Goal: Communication & Community: Answer question/provide support

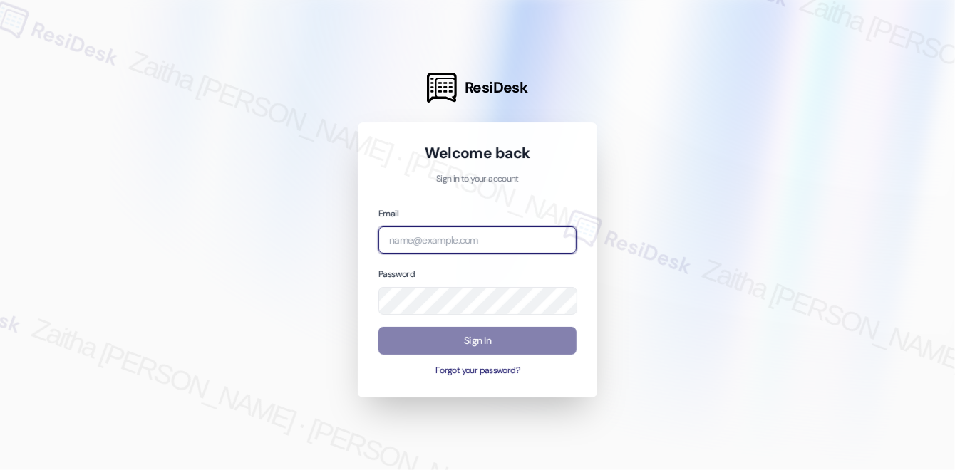
click at [435, 227] on input "email" at bounding box center [477, 241] width 198 height 28
type input "i"
type input "j"
click at [668, 99] on div at bounding box center [477, 235] width 955 height 470
click at [443, 242] on input "email" at bounding box center [477, 241] width 198 height 28
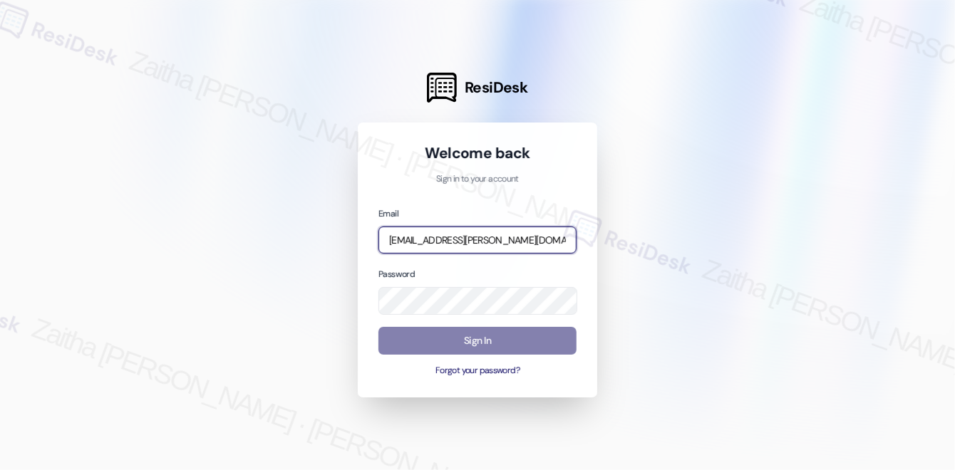
type input "[EMAIL_ADDRESS][PERSON_NAME][DOMAIN_NAME]"
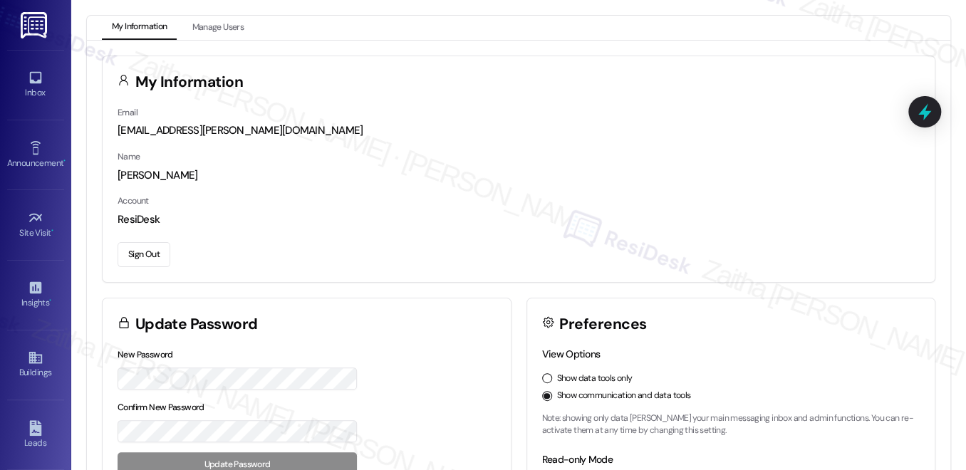
click at [445, 124] on div "automated-surveys-icarus-zaitha.mae.garcia@icarus.com" at bounding box center [519, 130] width 802 height 15
click at [470, 97] on div "My Information" at bounding box center [519, 80] width 832 height 48
click at [29, 90] on div "Inbox" at bounding box center [35, 93] width 71 height 14
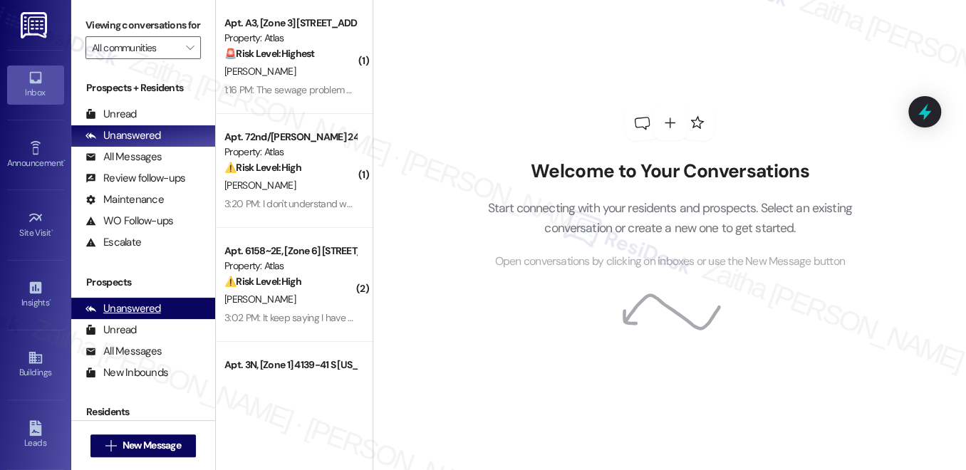
scroll to position [172, 0]
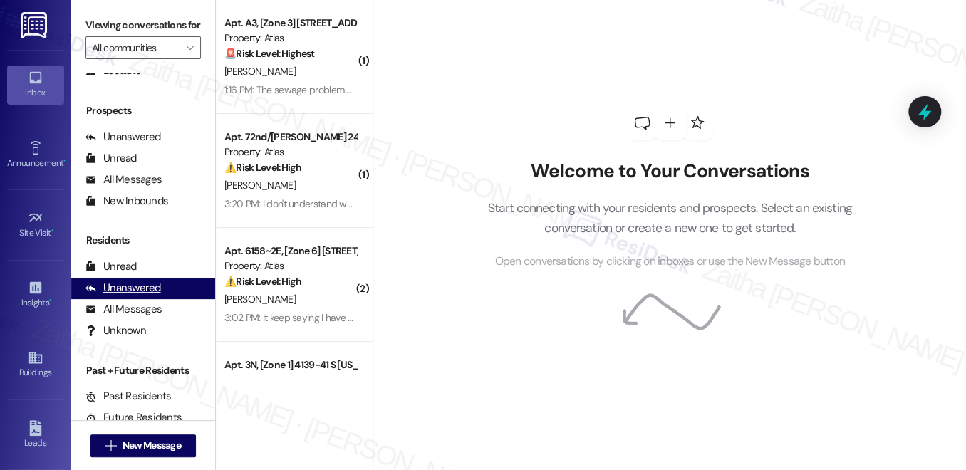
click at [127, 296] on div "Unanswered" at bounding box center [124, 288] width 76 height 15
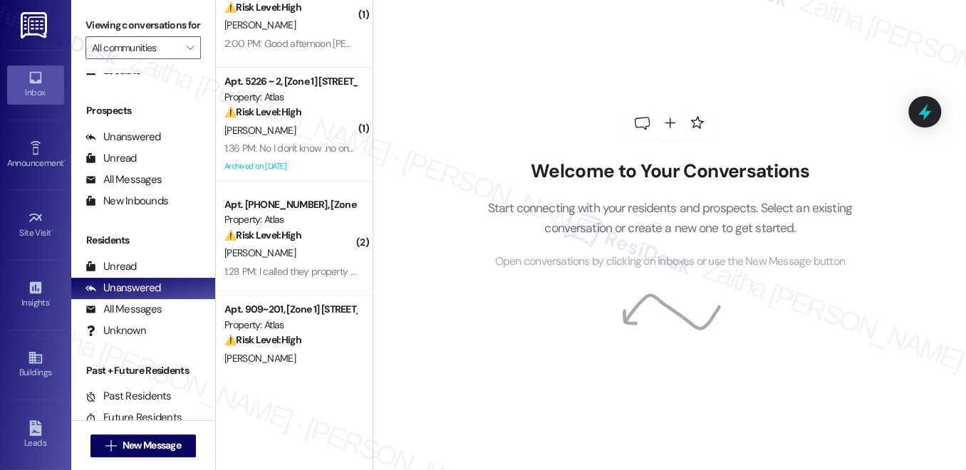
scroll to position [0, 0]
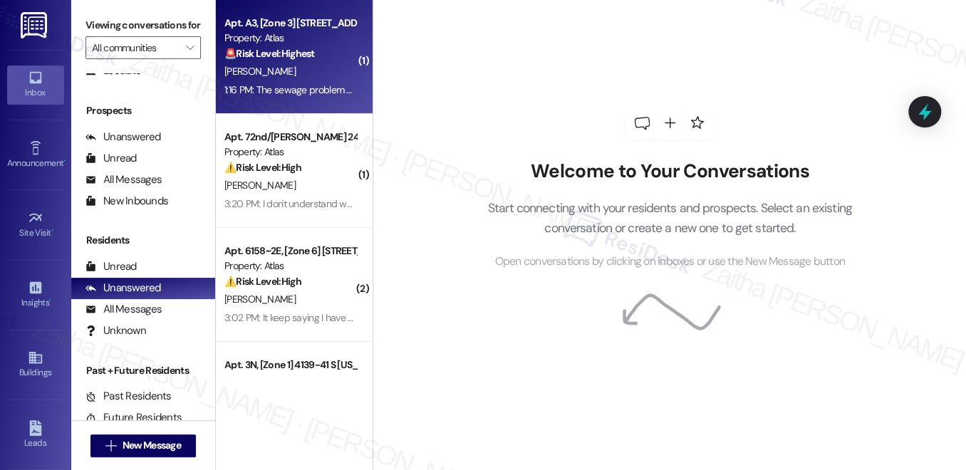
click at [290, 66] on div "I. Ibrahim" at bounding box center [290, 72] width 135 height 18
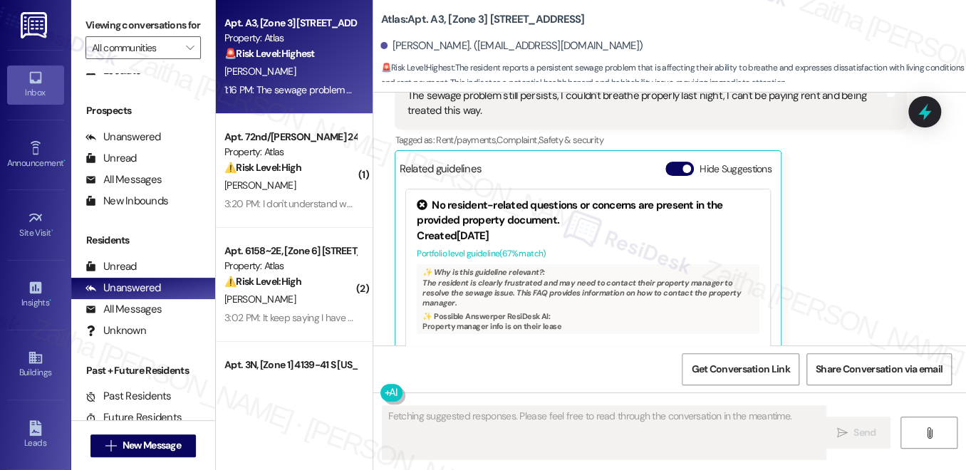
scroll to position [5265, 0]
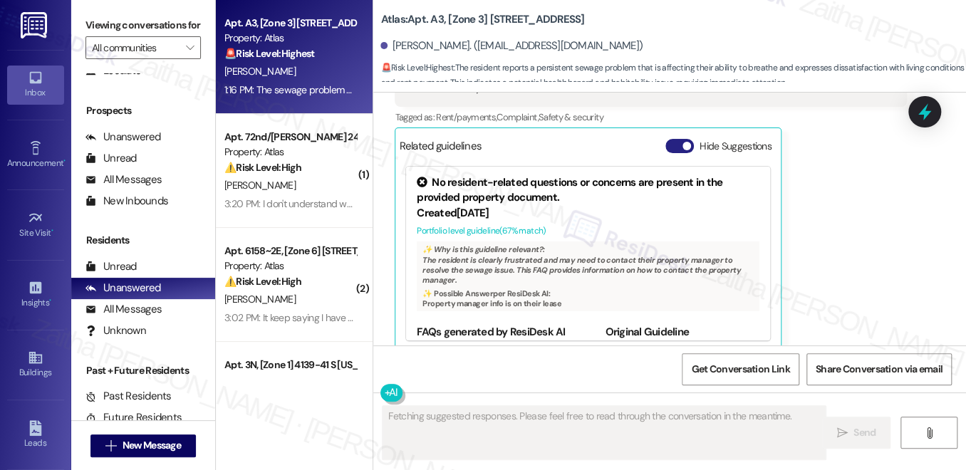
click at [672, 139] on button "Hide Suggestions" at bounding box center [680, 146] width 29 height 14
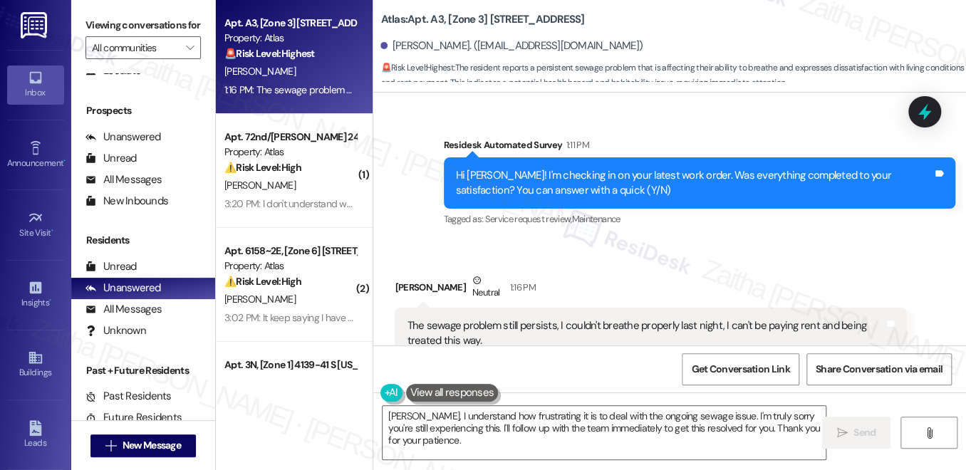
scroll to position [5078, 0]
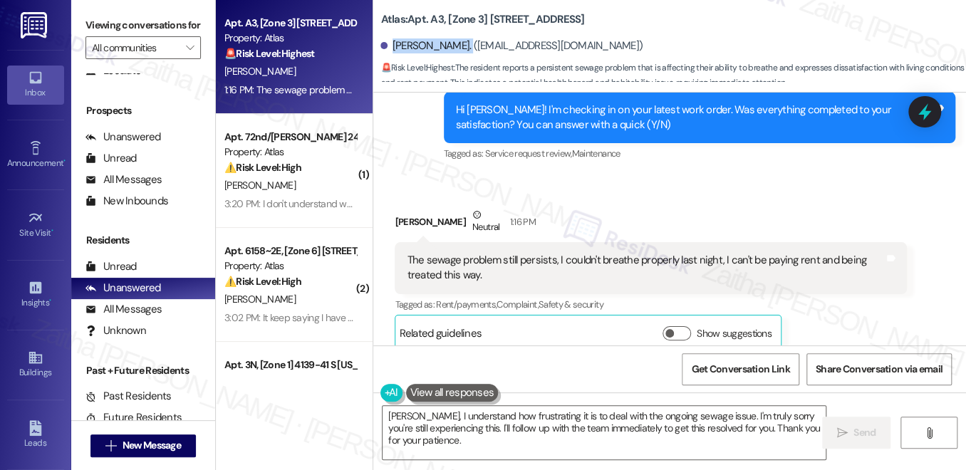
drag, startPoint x: 388, startPoint y: 43, endPoint x: 456, endPoint y: 38, distance: 67.9
click at [456, 38] on div "Ibrahim Ibrahim. (ibrahimbabatunde91@gmail.com)" at bounding box center [512, 45] width 262 height 15
copy div "Ibrahim Ibrahim"
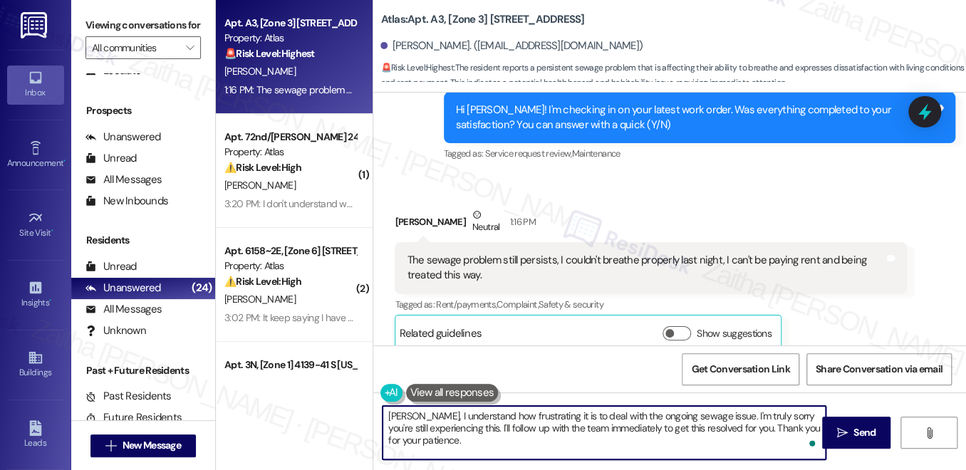
drag, startPoint x: 462, startPoint y: 428, endPoint x: 472, endPoint y: 436, distance: 13.3
click at [472, 436] on textarea "Ibrahim, I understand how frustrating it is to deal with the ongoing sewage iss…" at bounding box center [604, 432] width 443 height 53
click at [492, 428] on textarea "Ibrahim, I understand how frustrating it is to deal with the ongoing sewage iss…" at bounding box center [604, 432] width 443 height 53
click at [561, 437] on textarea "Ibrahim, I understand how frustrating it is to deal with the ongoing sewage iss…" at bounding box center [604, 432] width 443 height 53
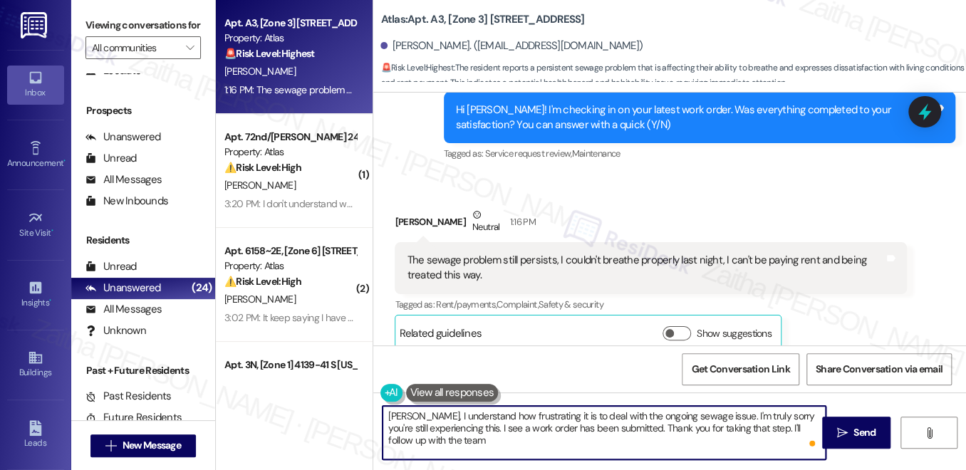
click at [450, 443] on textarea "Ibrahim, I understand how frustrating it is to deal with the ongoing sewage iss…" at bounding box center [604, 432] width 443 height 53
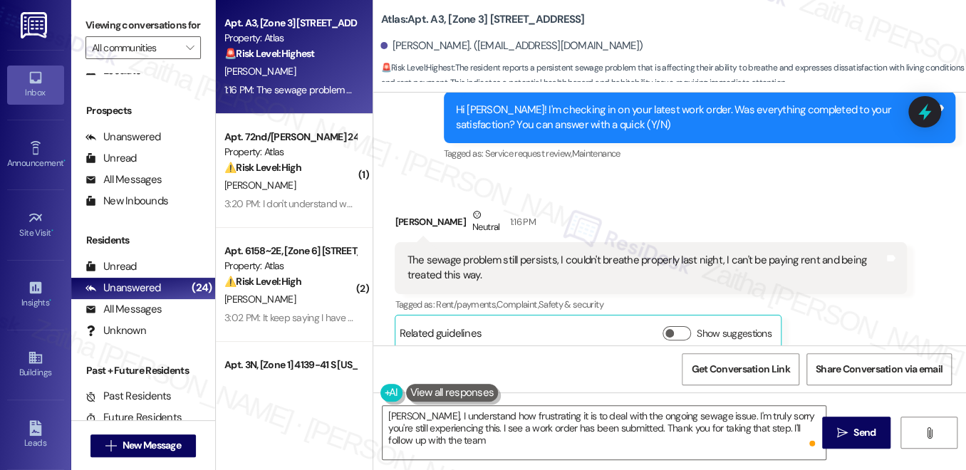
click at [430, 397] on button at bounding box center [452, 393] width 93 height 18
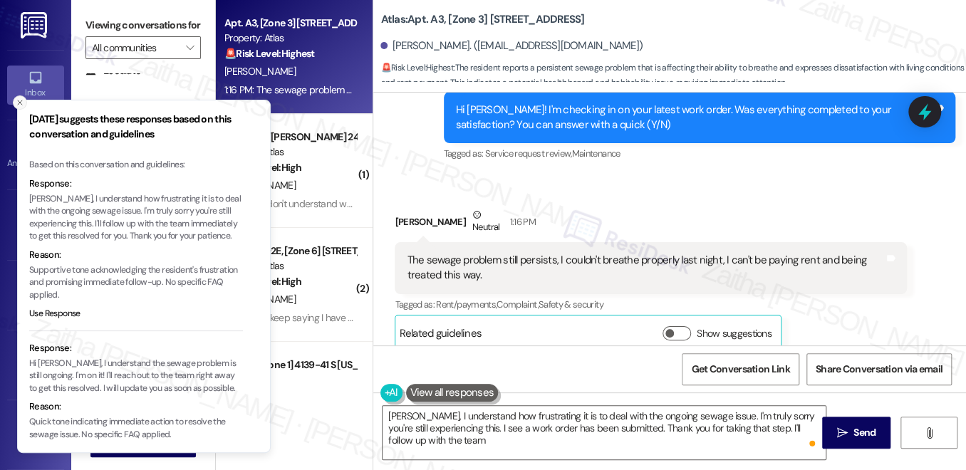
click at [23, 102] on icon "Close toast" at bounding box center [20, 102] width 9 height 9
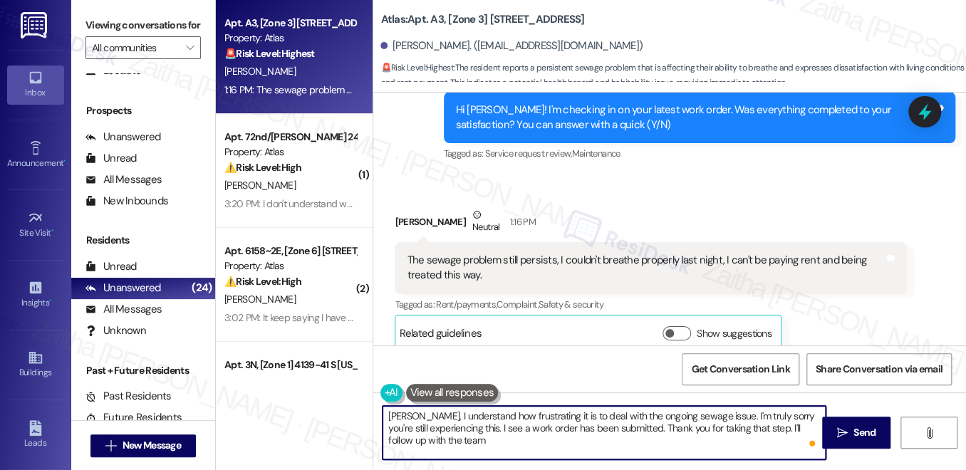
click at [445, 442] on textarea "Ibrahim, I understand how frustrating it is to deal with the ongoing sewage iss…" at bounding box center [604, 432] width 443 height 53
drag, startPoint x: 445, startPoint y: 442, endPoint x: 385, endPoint y: 415, distance: 66.3
click at [385, 415] on textarea "Ibrahim, I understand how frustrating it is to deal with the ongoing sewage iss…" at bounding box center [604, 432] width 443 height 53
click at [438, 438] on textarea "Ibrahim, I understand how frustrating it is to deal with the ongoing sewage iss…" at bounding box center [604, 432] width 443 height 53
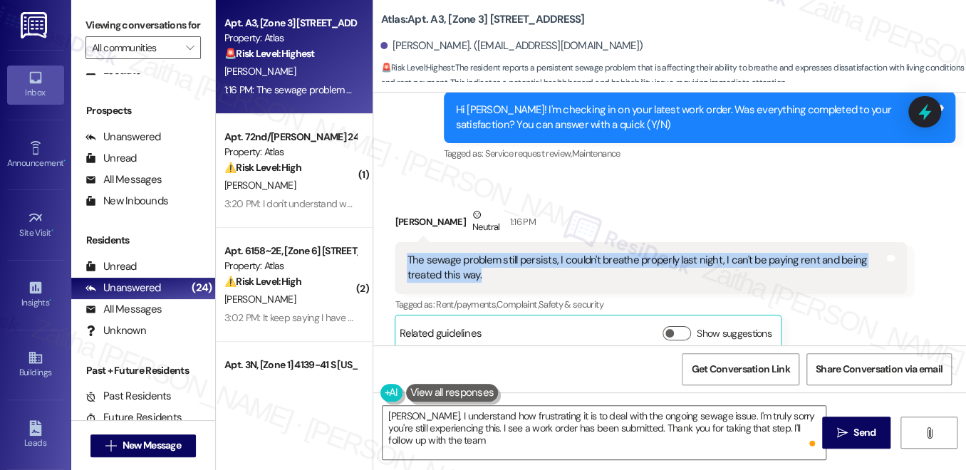
drag, startPoint x: 403, startPoint y: 239, endPoint x: 501, endPoint y: 263, distance: 101.1
click at [501, 263] on div "The sewage problem still persists, I couldn't breathe properly last night, I ca…" at bounding box center [645, 268] width 480 height 31
copy div "The sewage problem still persists, I couldn't breathe properly last night, I ca…"
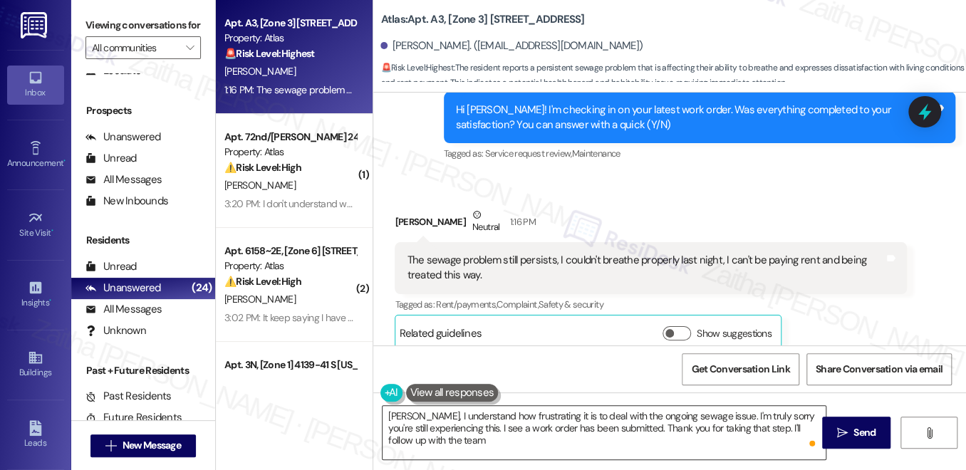
click at [472, 443] on textarea "Ibrahim, I understand how frustrating it is to deal with the ongoing sewage iss…" at bounding box center [604, 432] width 443 height 53
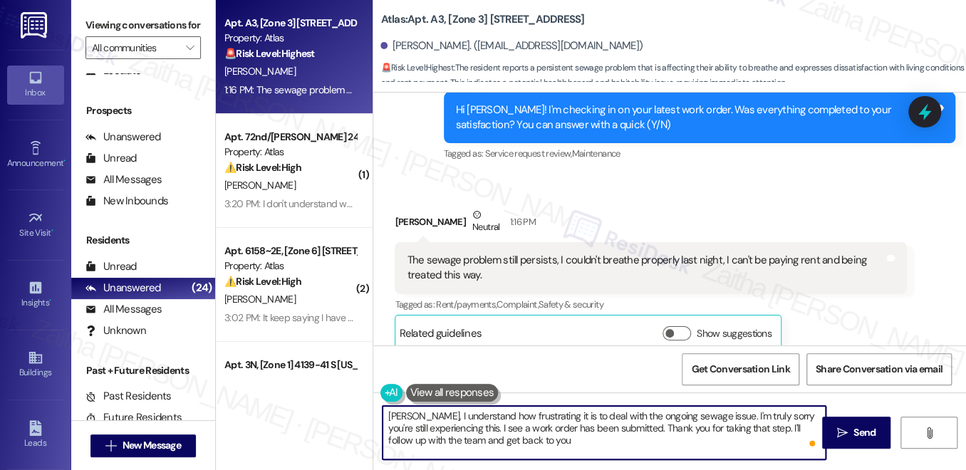
paste textarea "once I have an update"
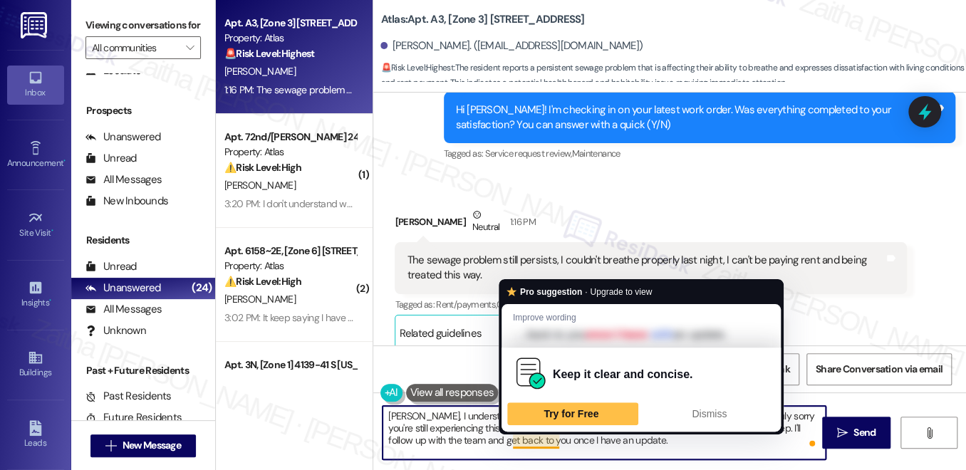
click at [549, 441] on textarea "Ibrahim, I understand how frustrating it is to deal with the ongoing sewage iss…" at bounding box center [604, 432] width 443 height 53
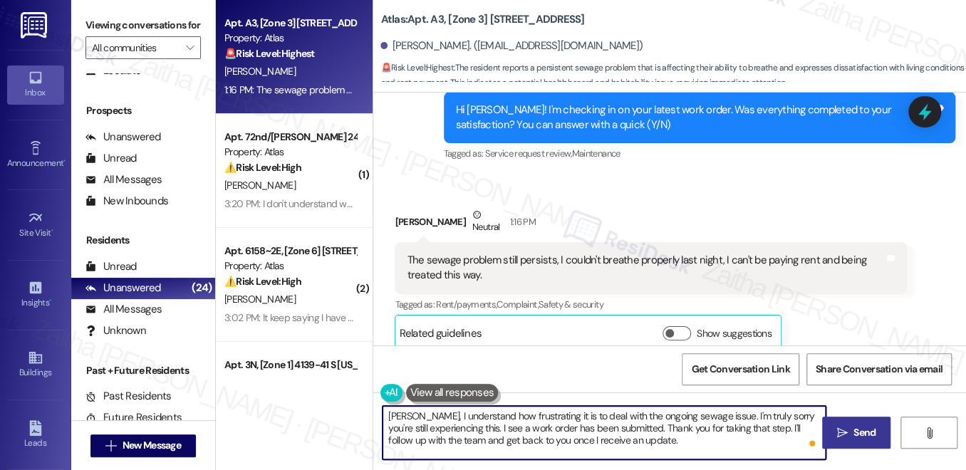
type textarea "Ibrahim, I understand how frustrating it is to deal with the ongoing sewage iss…"
click at [854, 435] on span "Send" at bounding box center [865, 432] width 22 height 15
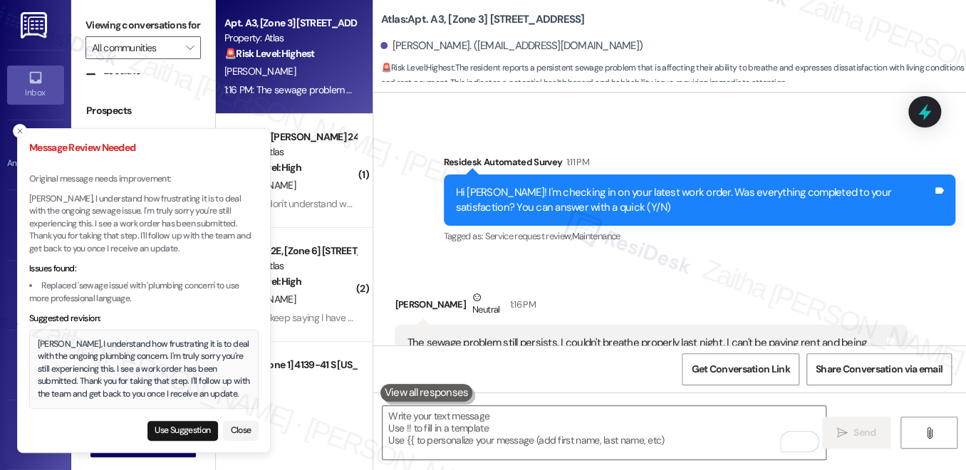
scroll to position [4883, 0]
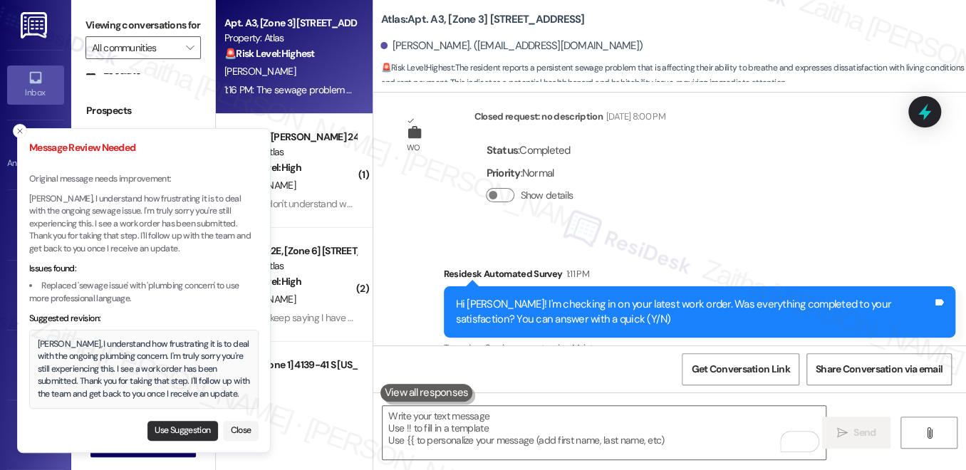
click at [179, 432] on button "Use Suggestion" at bounding box center [183, 431] width 71 height 20
type textarea "Ibrahim, I understand how frustrating it is to deal with the ongoing plumbing c…"
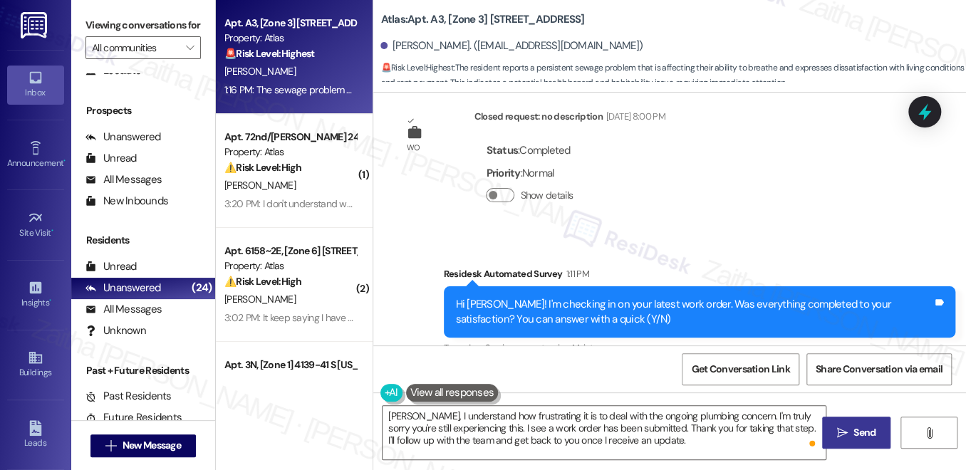
click at [851, 428] on span "Send" at bounding box center [865, 432] width 28 height 15
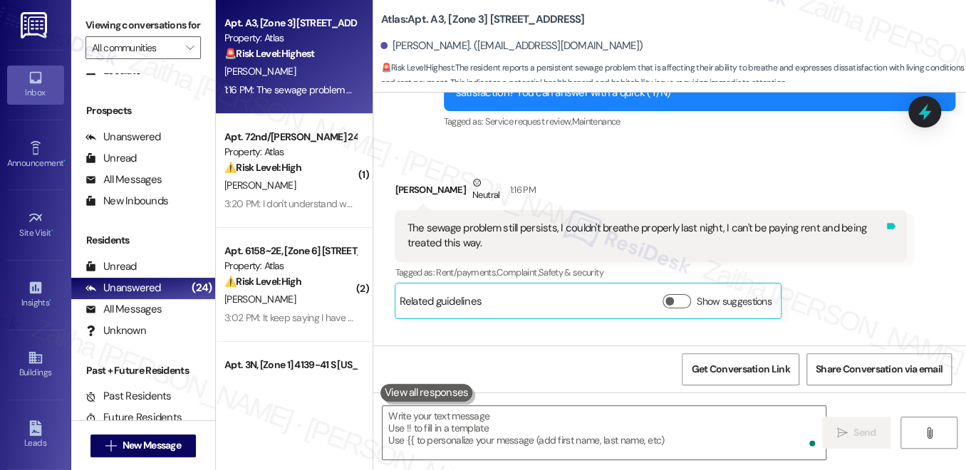
scroll to position [5208, 0]
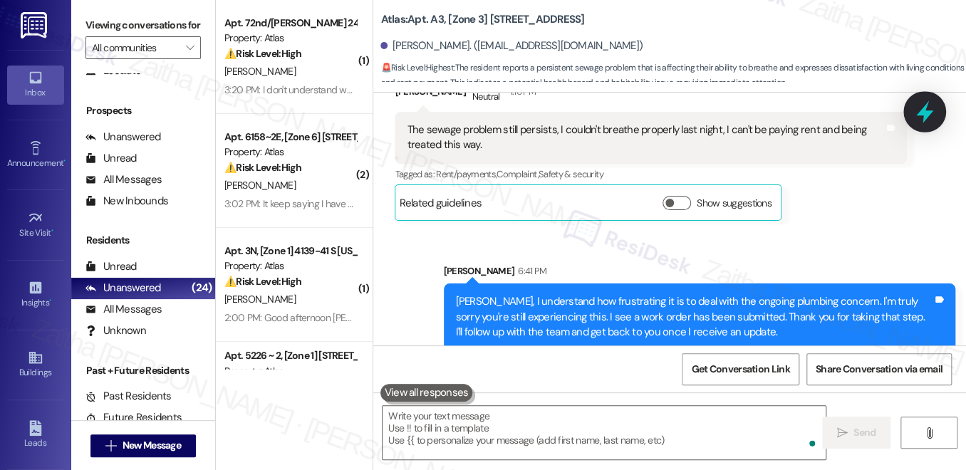
click at [924, 113] on icon at bounding box center [924, 112] width 17 height 22
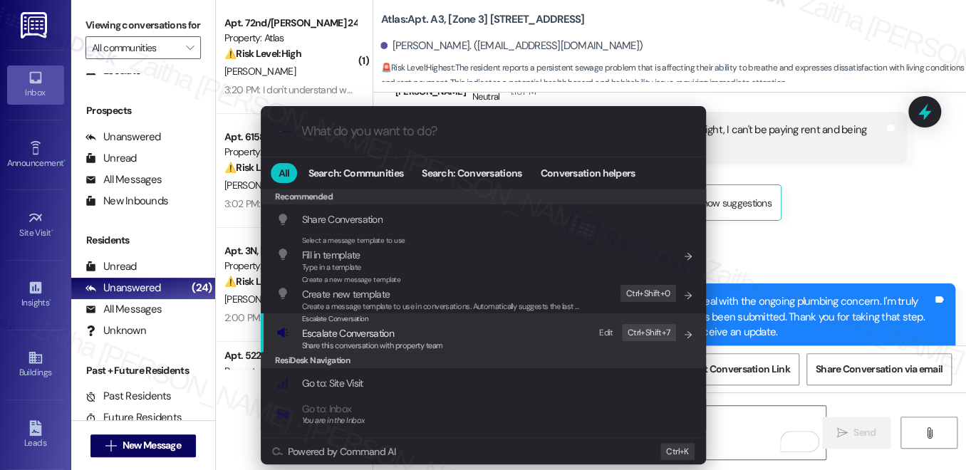
click at [368, 335] on span "Escalate Conversation" at bounding box center [348, 333] width 92 height 13
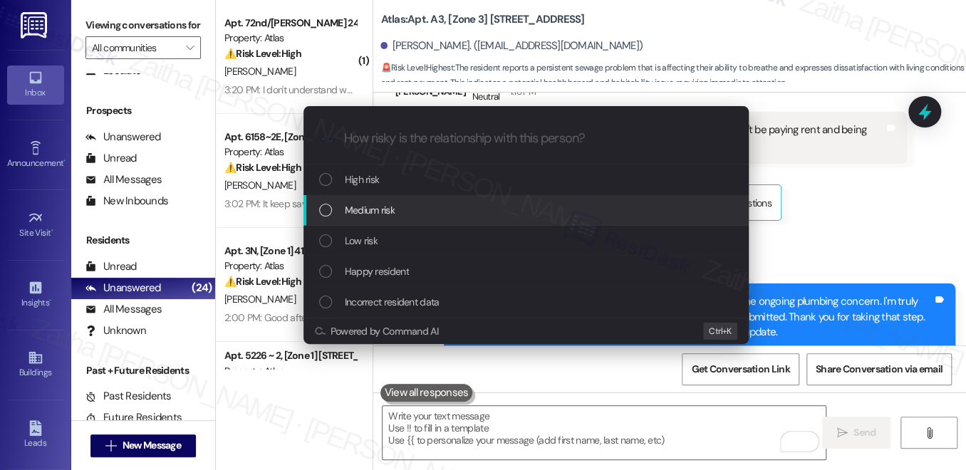
click at [412, 221] on div "Medium risk" at bounding box center [526, 210] width 445 height 31
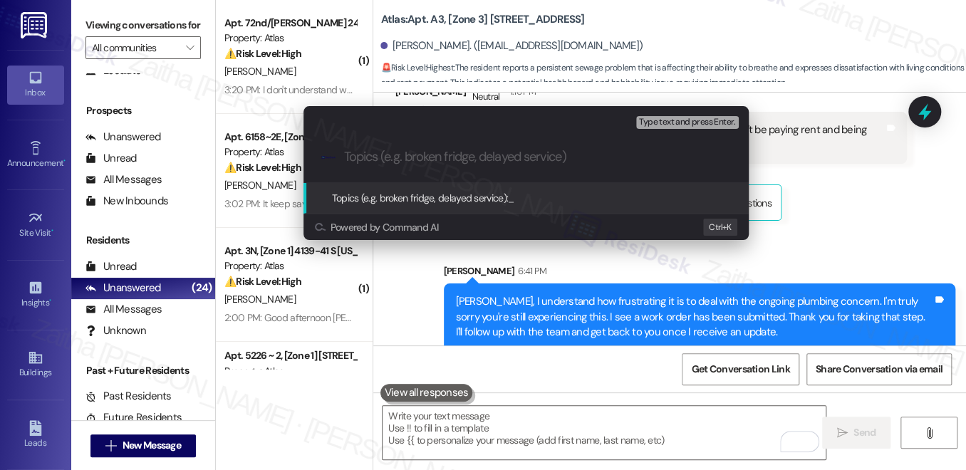
click at [857, 208] on div "Escalate Conversation Medium risk Topics (e.g. broken fridge, delayed service) …" at bounding box center [483, 235] width 966 height 470
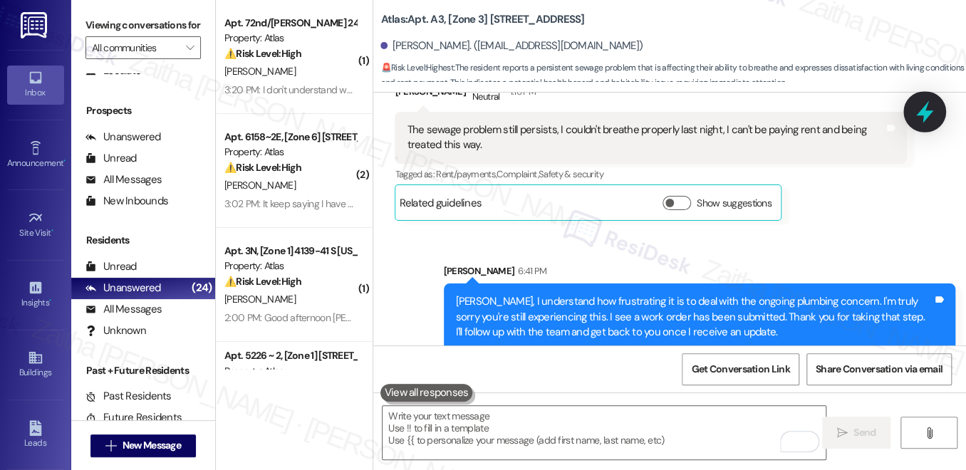
click at [927, 116] on icon at bounding box center [924, 112] width 17 height 22
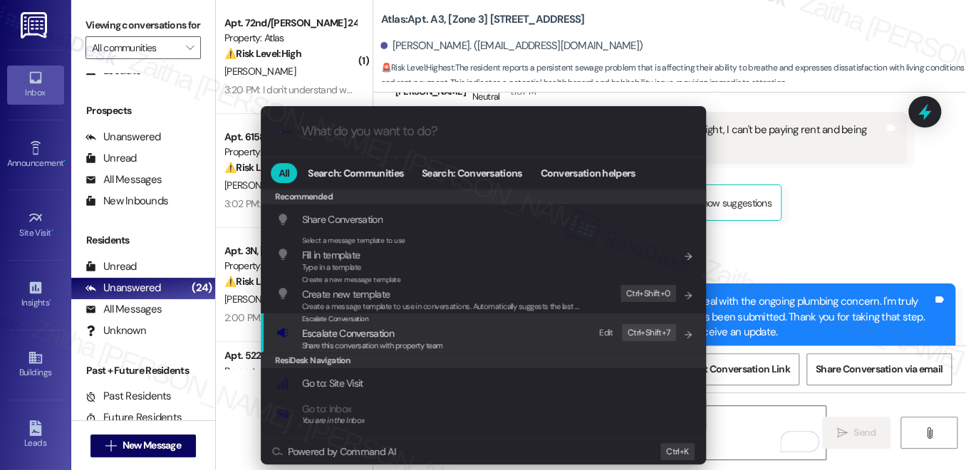
click at [357, 329] on span "Escalate Conversation" at bounding box center [348, 333] width 92 height 13
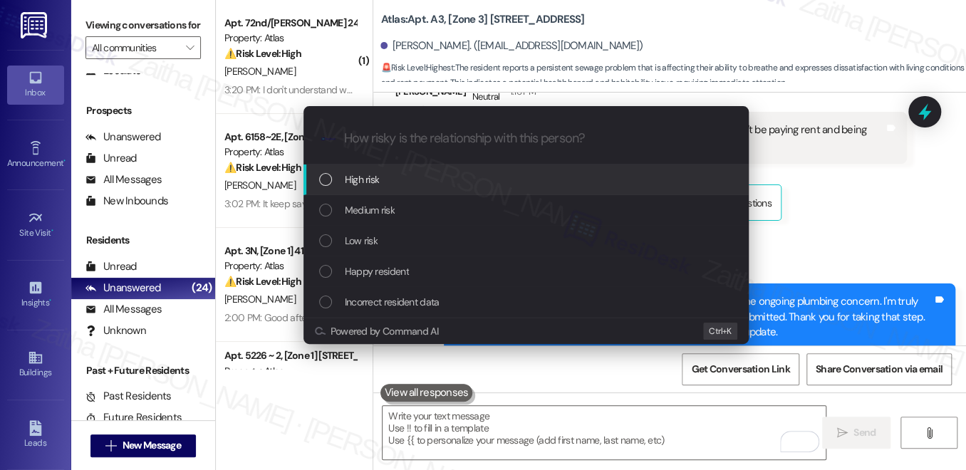
click at [418, 180] on div "High risk" at bounding box center [527, 180] width 417 height 16
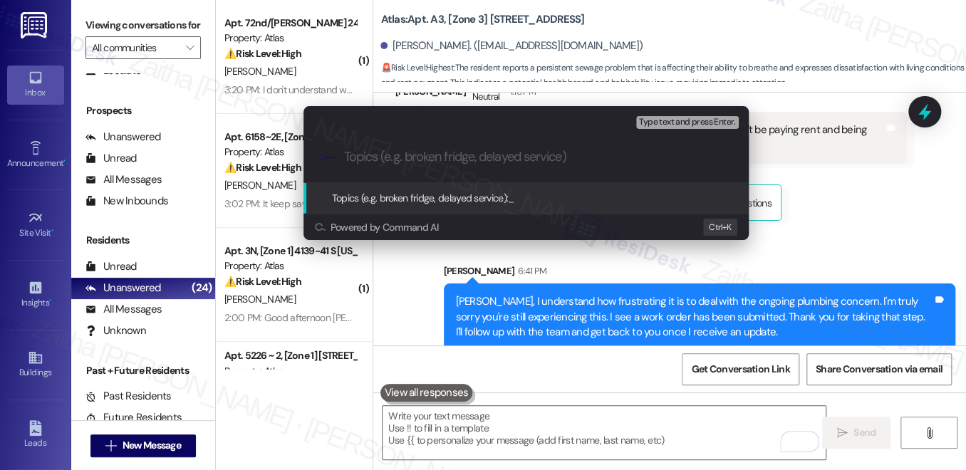
paste input "Urgent: Sewage Issue Still Persisting"
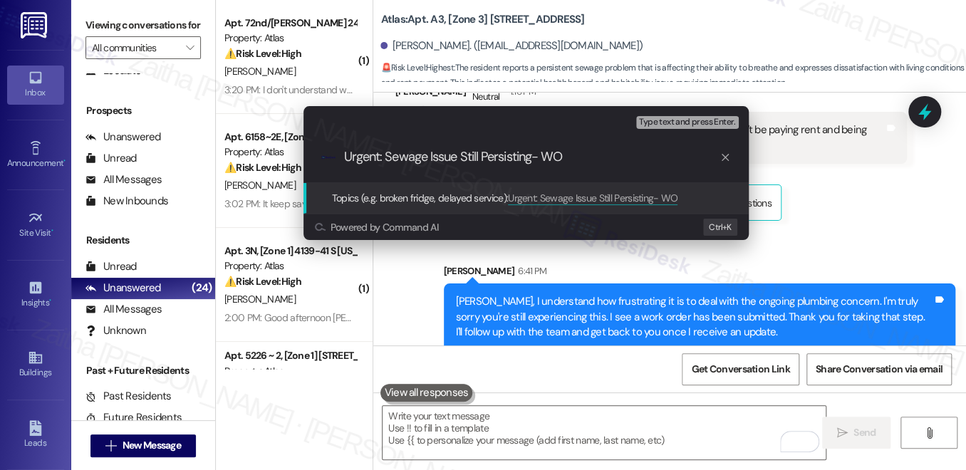
paste input "#167844"
type input "Urgent: Sewage Issue Still Persisting- WO #167844"
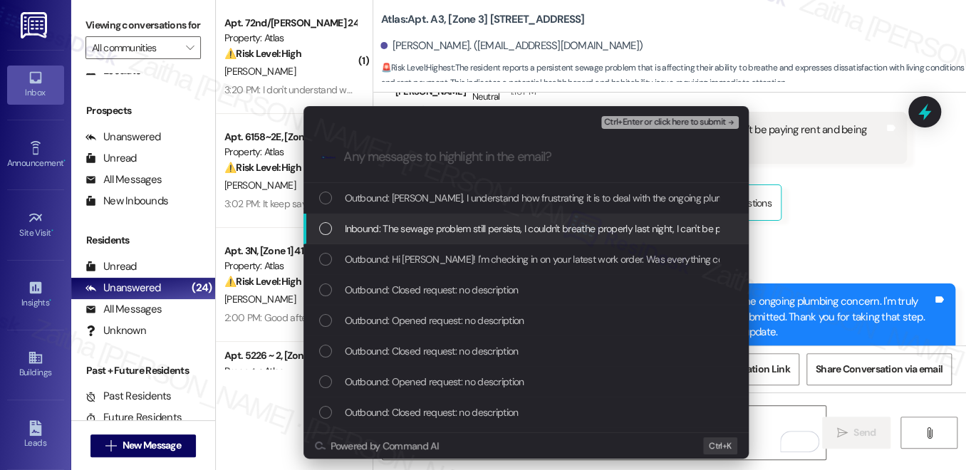
click at [536, 224] on span "Inbound: The sewage problem still persists, I couldn't breathe properly last ni…" at bounding box center [611, 229] width 533 height 16
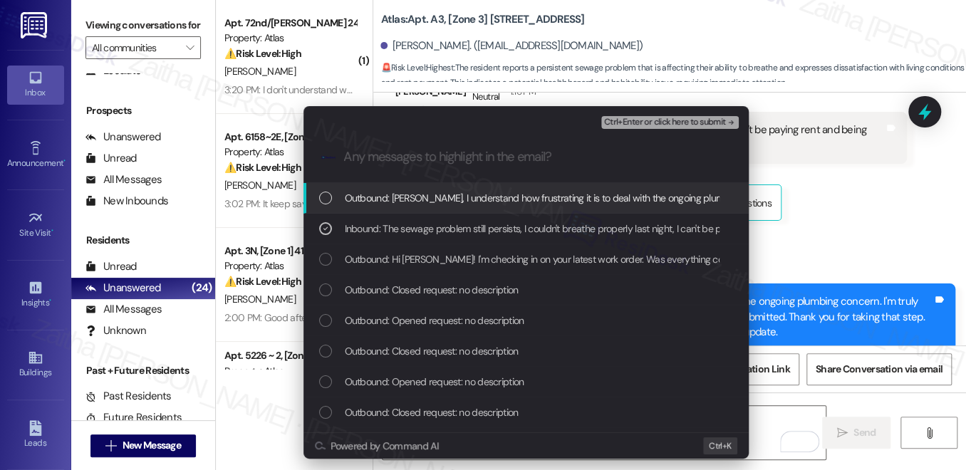
click at [671, 125] on span "Ctrl+Enter or click here to submit" at bounding box center [665, 123] width 122 height 10
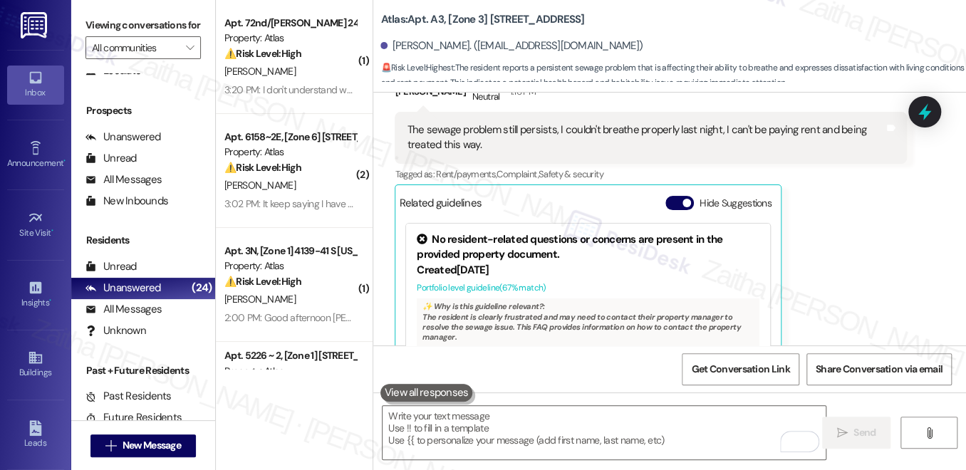
scroll to position [5265, 0]
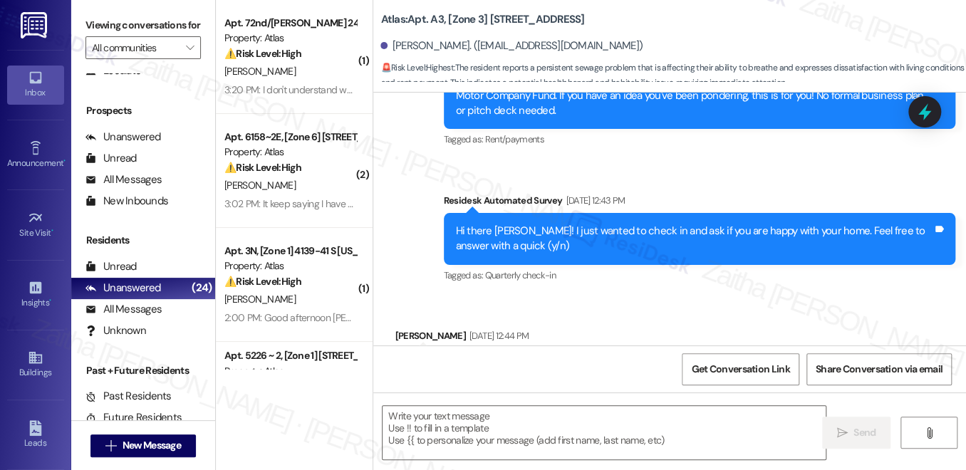
type textarea "Fetching suggested responses. Please feel free to read through the conversation…"
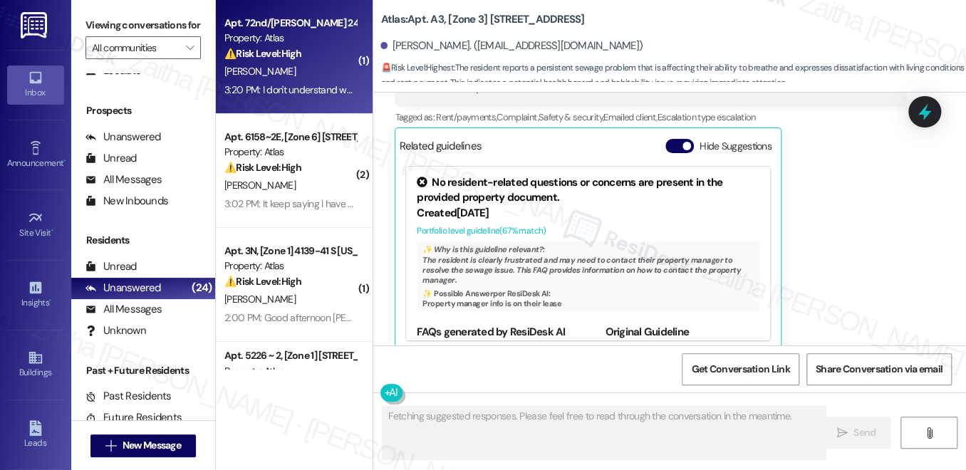
click at [316, 74] on div "L. Traylor" at bounding box center [290, 72] width 135 height 18
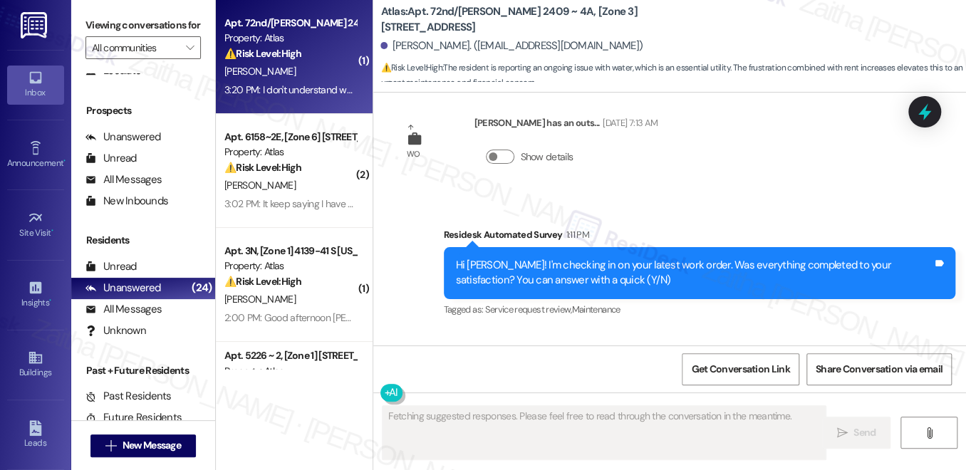
scroll to position [8181, 0]
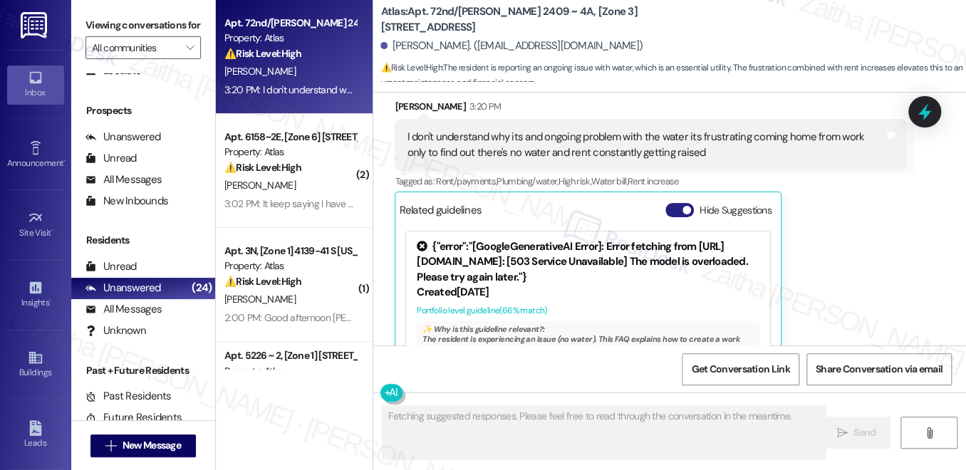
click at [673, 203] on button "Hide Suggestions" at bounding box center [680, 210] width 29 height 14
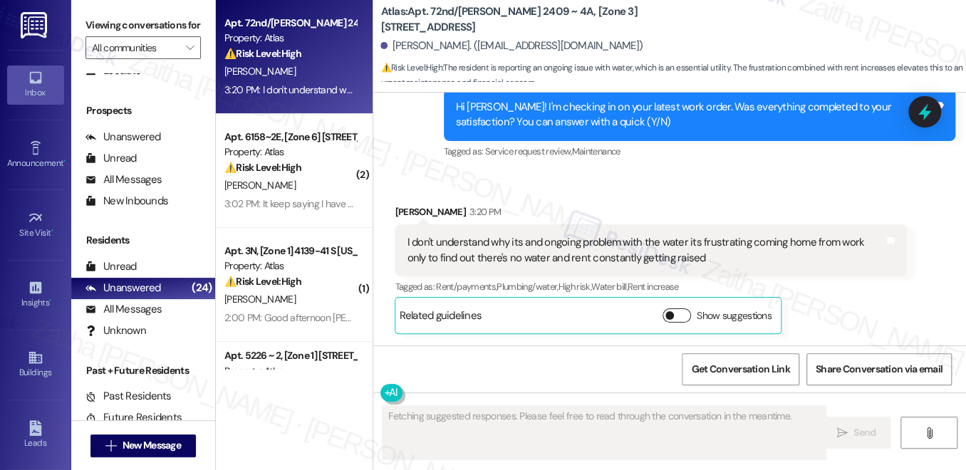
scroll to position [7993, 0]
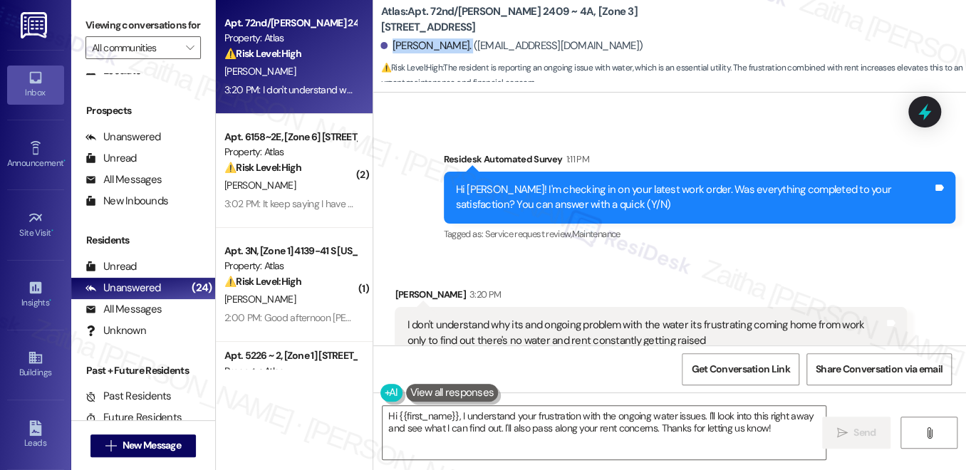
drag, startPoint x: 389, startPoint y: 42, endPoint x: 461, endPoint y: 34, distance: 72.4
click at [461, 34] on div "Lashawn Traylor. (lashawntraylor28@gmail.com)" at bounding box center [674, 46] width 586 height 29
copy div "Lashawn Traylor"
click at [735, 432] on textarea "Hi {{first_name}}, I understand your frustration with the ongoing water issues.…" at bounding box center [604, 432] width 443 height 53
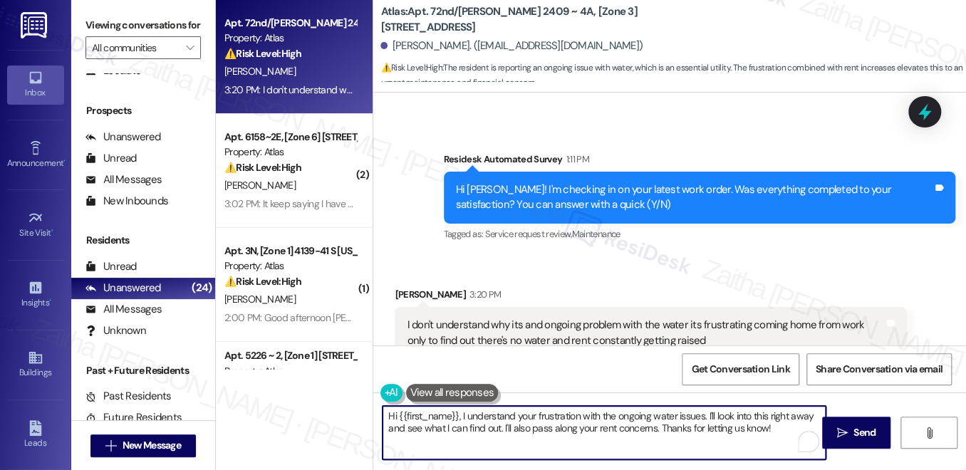
click at [735, 432] on textarea "Hi {{first_name}}, I understand your frustration with the ongoing water issues.…" at bounding box center [604, 432] width 443 height 53
type textarea "Hi {{first_name}}, I understand your frustration with the ongoing water issues.…"
click at [849, 433] on span " Send" at bounding box center [856, 432] width 45 height 15
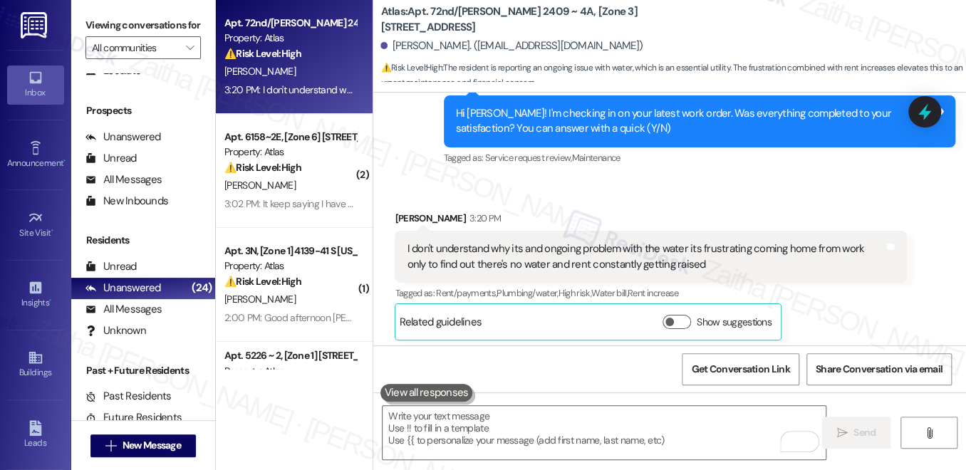
scroll to position [8108, 0]
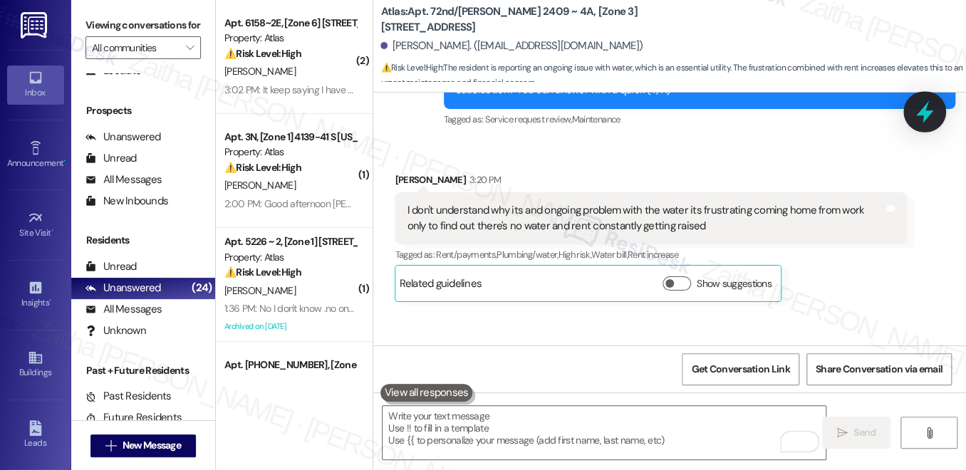
click at [922, 118] on icon at bounding box center [925, 112] width 24 height 24
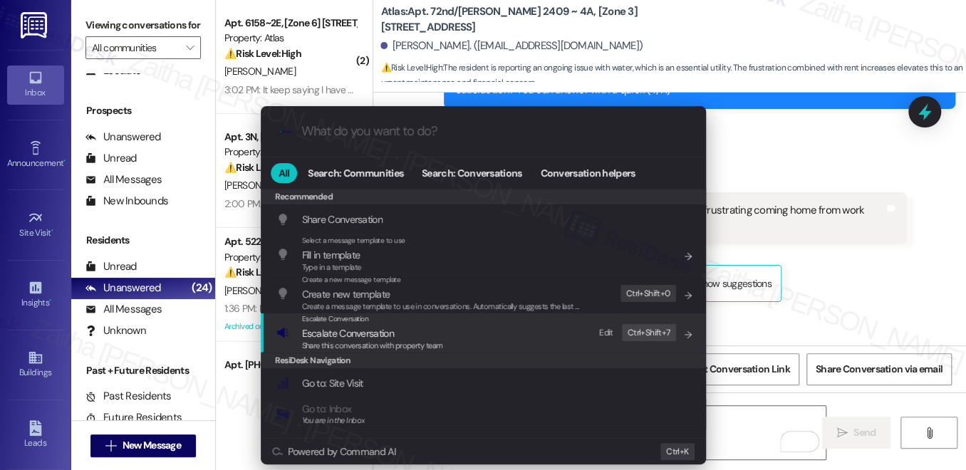
click at [353, 331] on span "Escalate Conversation" at bounding box center [348, 333] width 92 height 13
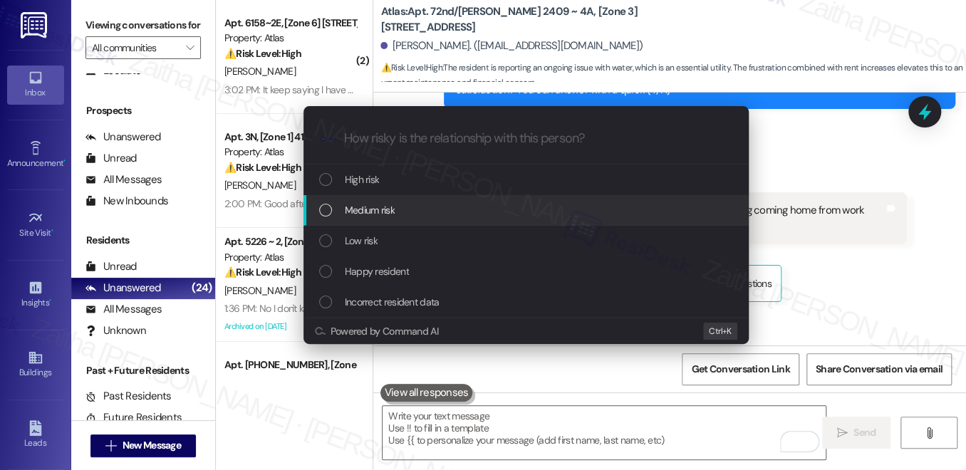
click at [425, 211] on div "Medium risk" at bounding box center [527, 210] width 417 height 16
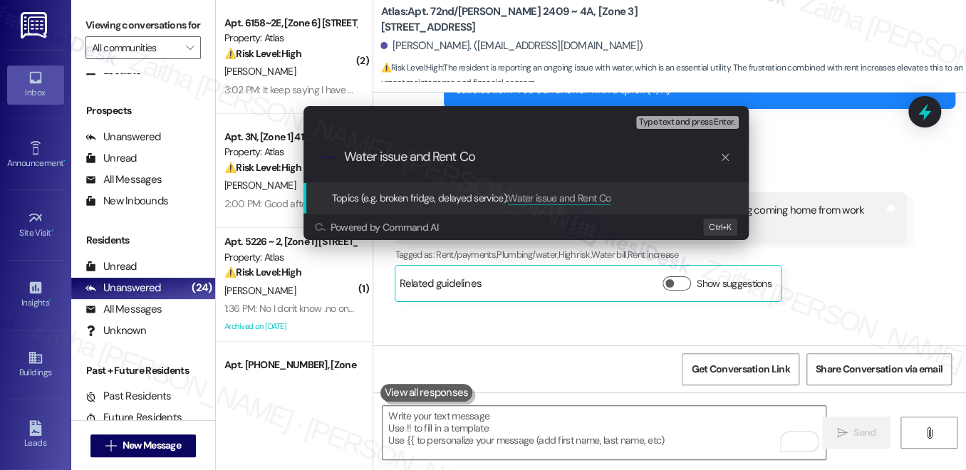
click at [393, 156] on input "Water issue and Rent Co" at bounding box center [532, 157] width 376 height 15
click at [467, 160] on input "Water and Rent Co" at bounding box center [532, 157] width 376 height 15
type input "Water and Rent Concerns"
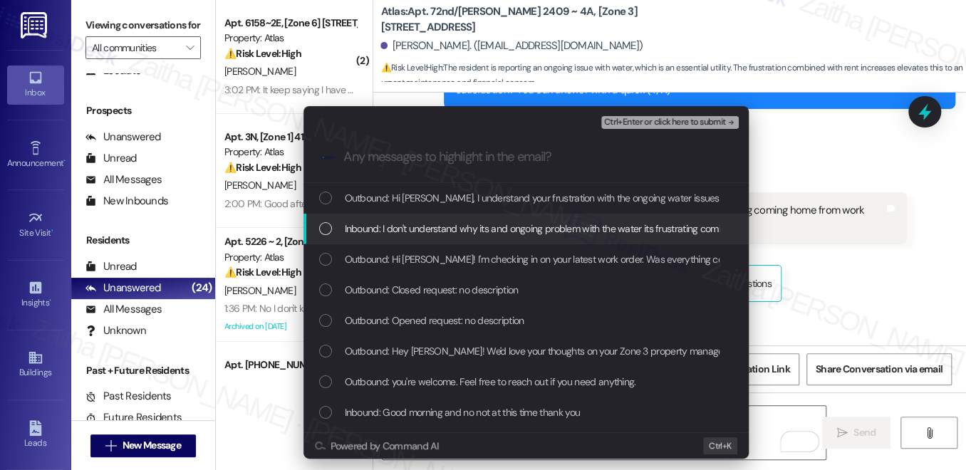
click at [483, 217] on div "Inbound: I don't understand why its and ongoing problem with the water its frus…" at bounding box center [526, 229] width 445 height 31
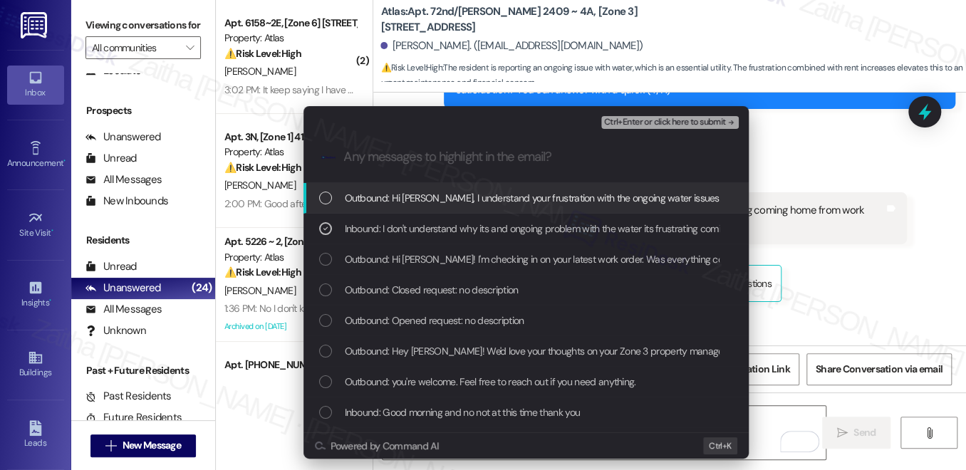
click at [643, 120] on span "Ctrl+Enter or click here to submit" at bounding box center [665, 123] width 122 height 10
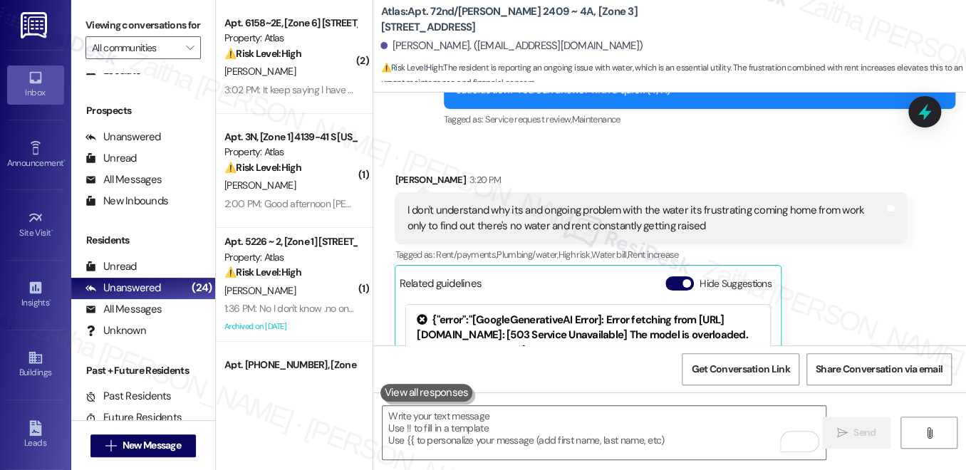
scroll to position [8296, 0]
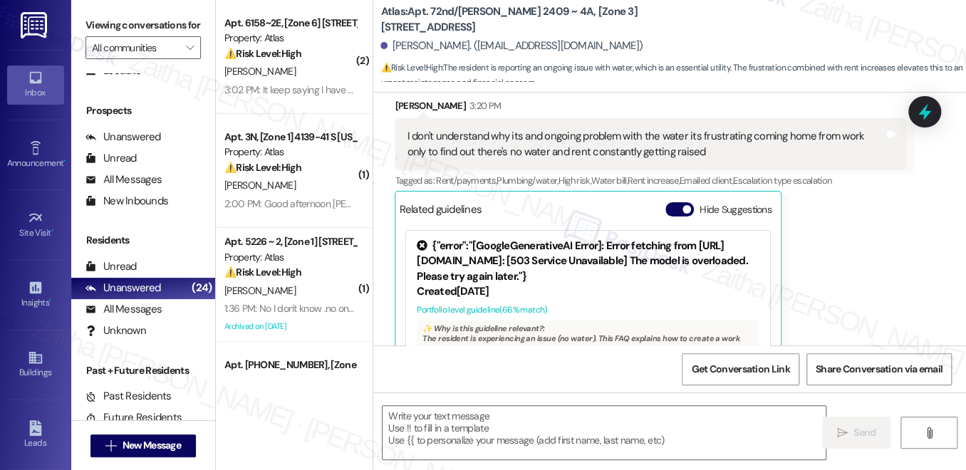
type textarea "Fetching suggested responses. Please feel free to read through the conversation…"
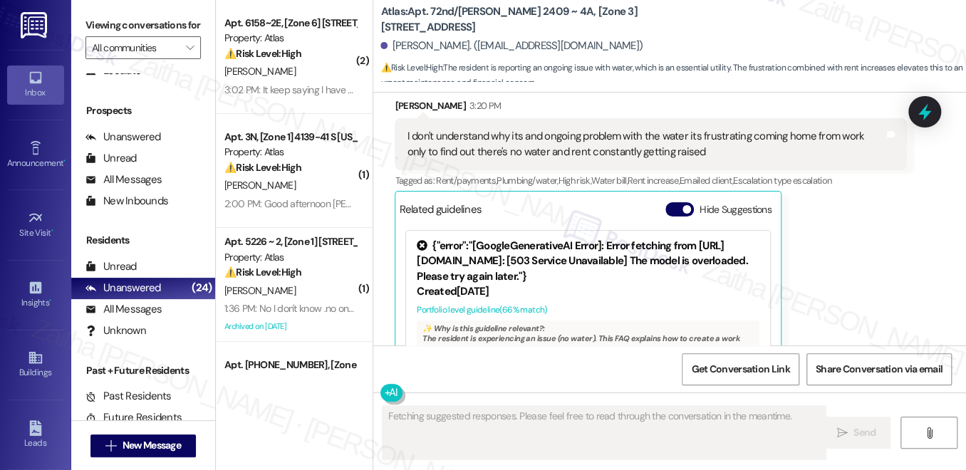
scroll to position [8181, 0]
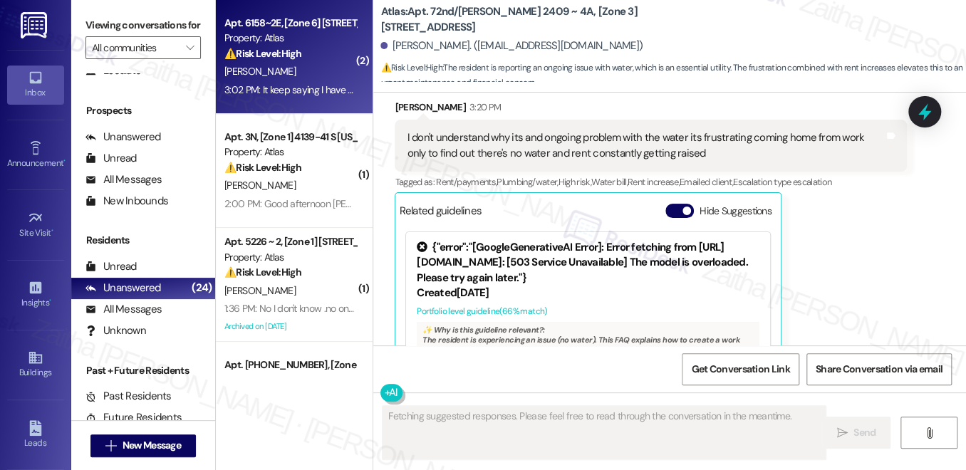
click at [347, 61] on div "Apt. 6158~2E, [Zone 6] 6152-58 S. Martin Luther King Dr. Chicago, IL 60637 Prop…" at bounding box center [290, 38] width 135 height 48
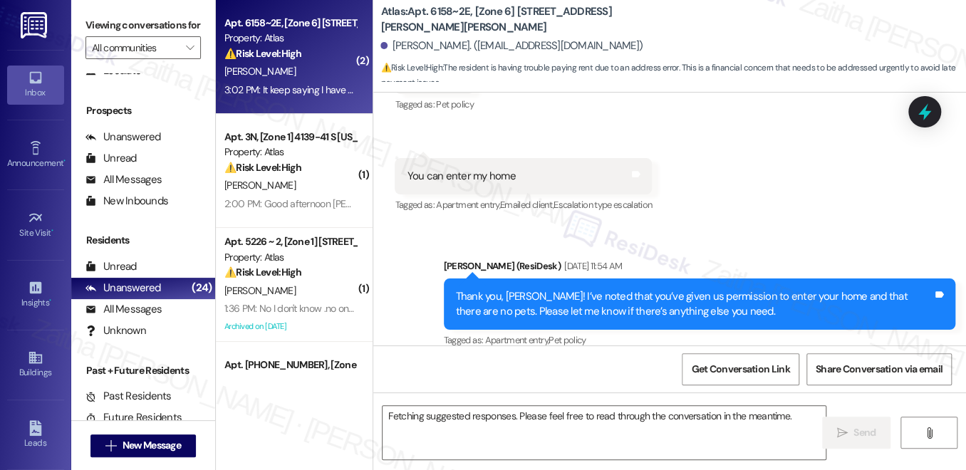
scroll to position [6337, 0]
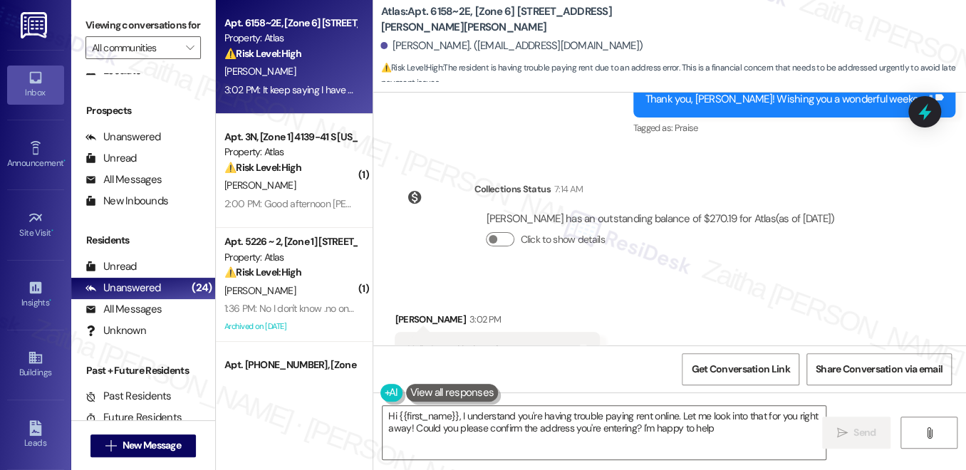
type textarea "Hi {{first_name}}, I understand you're having trouble paying rent online. Let m…"
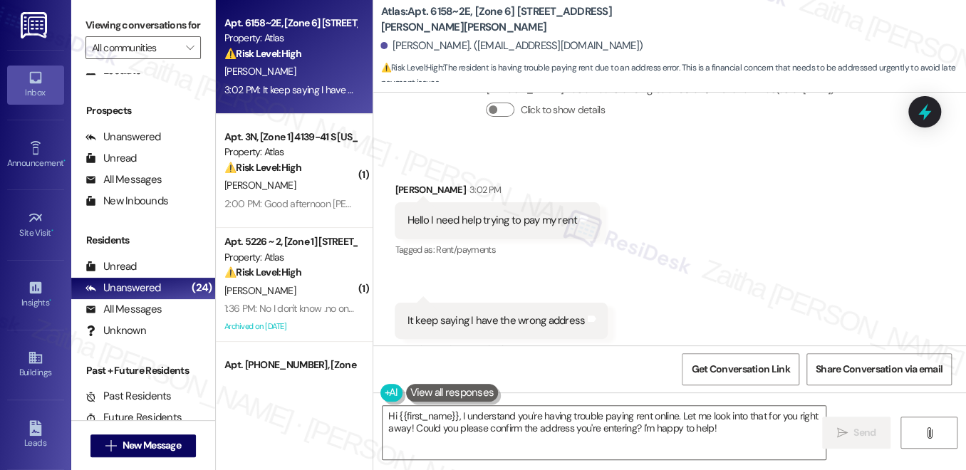
click at [505, 372] on button "Show suggestions" at bounding box center [503, 379] width 29 height 14
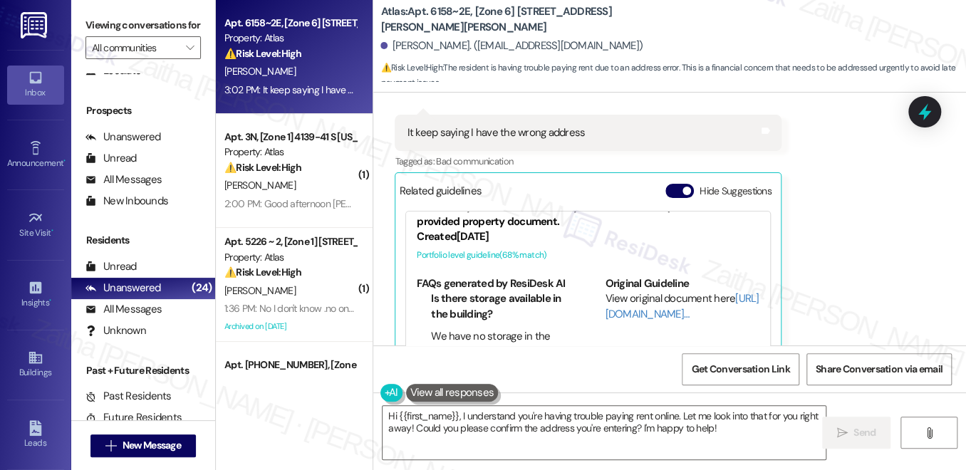
scroll to position [0, 0]
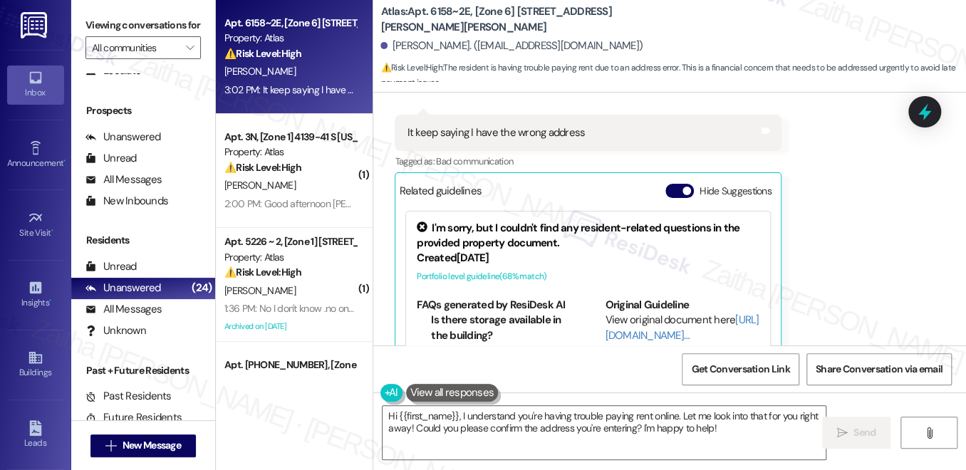
click at [669, 184] on button "Hide Suggestions" at bounding box center [680, 191] width 29 height 14
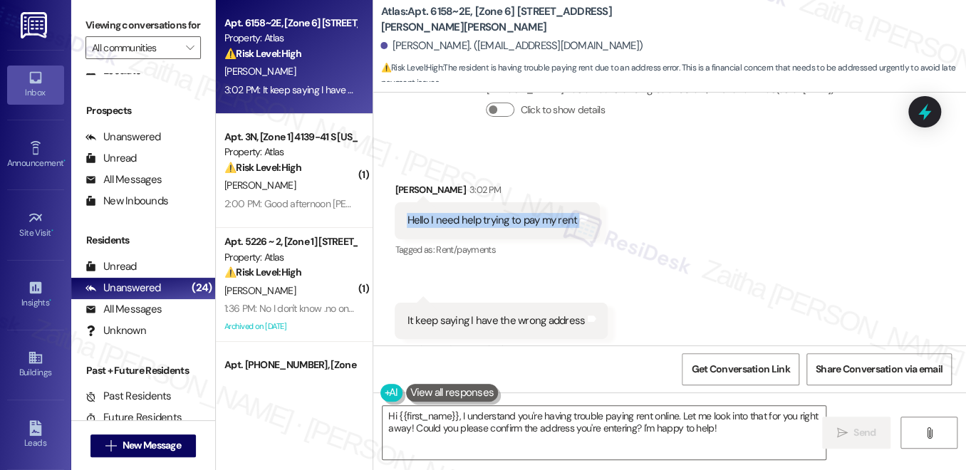
drag, startPoint x: 397, startPoint y: 151, endPoint x: 632, endPoint y: 145, distance: 235.2
click at [632, 150] on div "Received via SMS Aretha Smith 3:02 PM Hello I need help trying to pay my rent T…" at bounding box center [669, 278] width 593 height 257
copy div "Hello I need help trying to pay my rent Tags and notes"
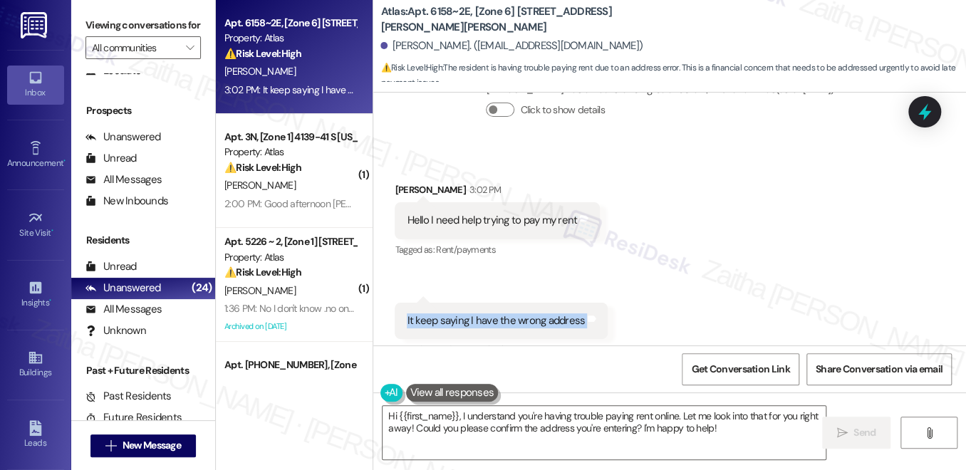
drag, startPoint x: 410, startPoint y: 259, endPoint x: 614, endPoint y: 276, distance: 204.5
click at [614, 276] on div "Received via SMS Aretha Smith 3:02 PM Hello I need help trying to pay my rent T…" at bounding box center [669, 278] width 593 height 257
copy div "It keep saying I have the wrong address Tags and notes"
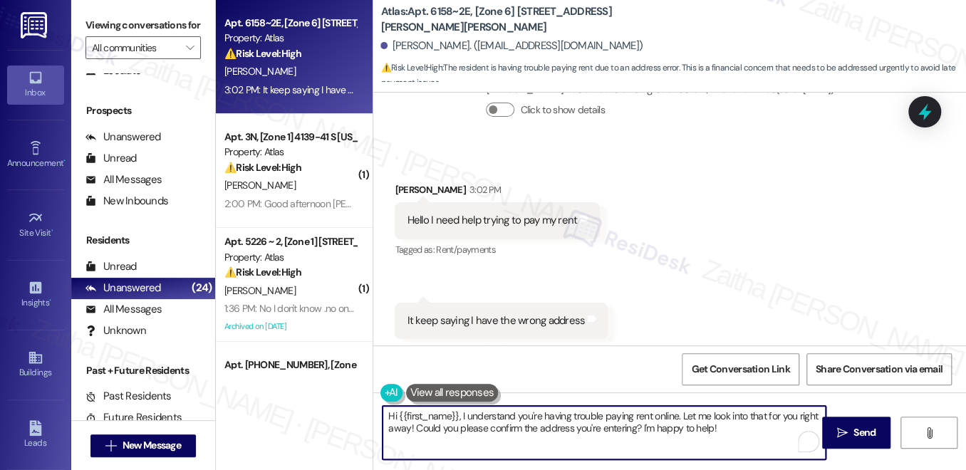
drag, startPoint x: 386, startPoint y: 416, endPoint x: 746, endPoint y: 426, distance: 360.7
click at [745, 426] on textarea "Hi {{first_name}}, I understand you're having trouble paying rent online. Let m…" at bounding box center [604, 432] width 443 height 53
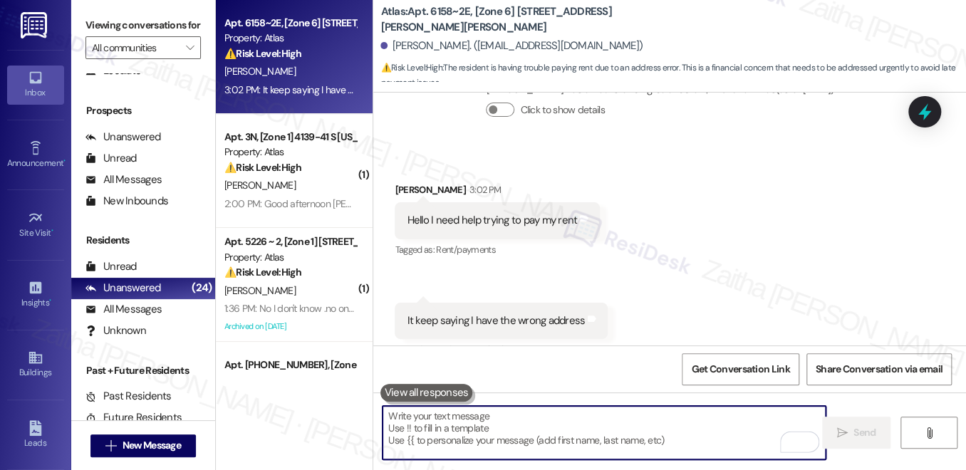
paste textarea "Hi {{first_name}}, thank you for reaching out. I understand how frustrating tha…"
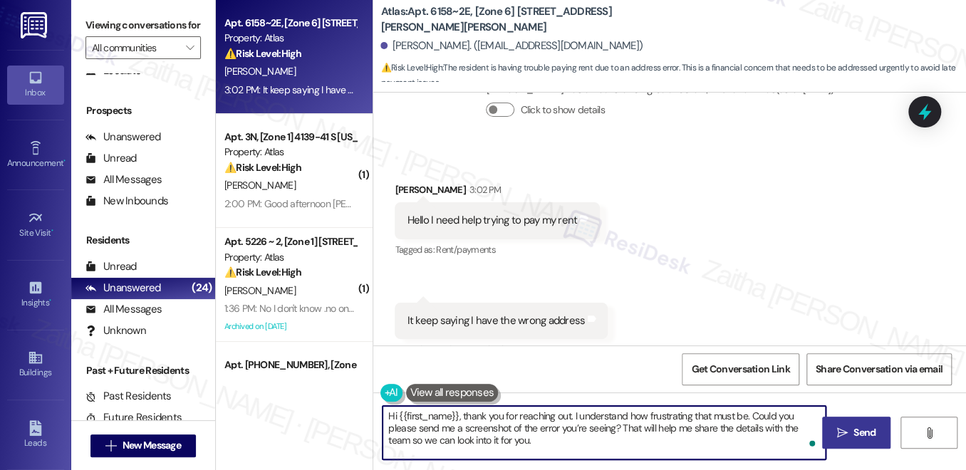
type textarea "Hi {{first_name}}, thank you for reaching out. I understand how frustrating tha…"
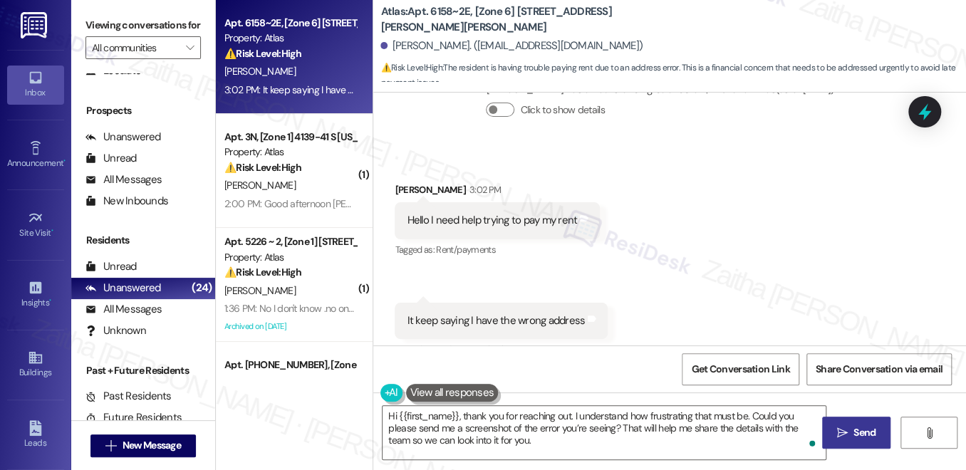
click at [877, 432] on span "Send" at bounding box center [865, 432] width 28 height 15
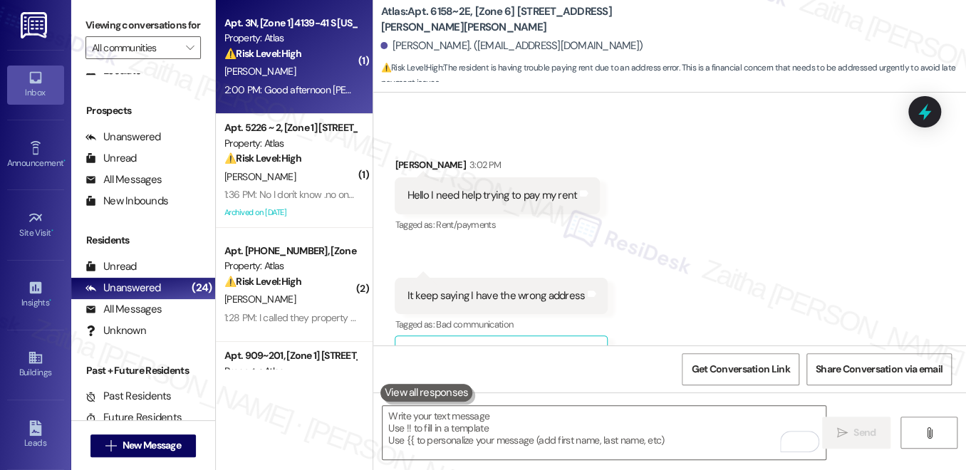
scroll to position [6336, 0]
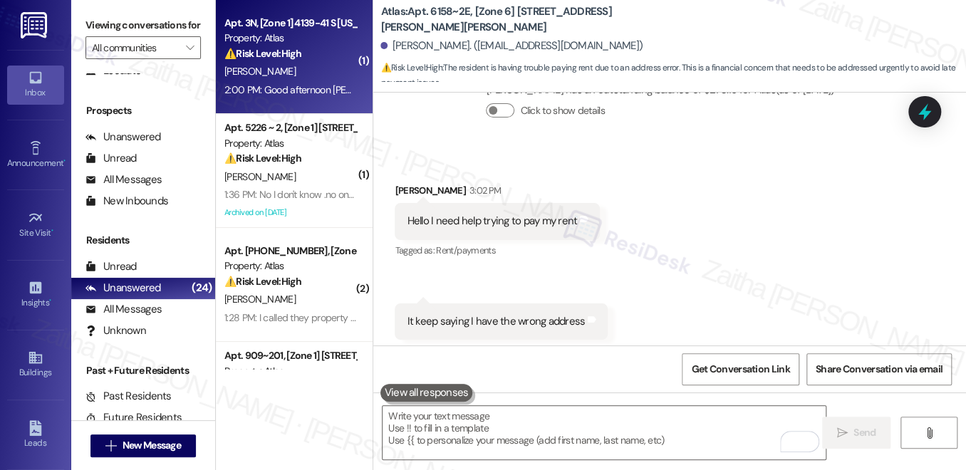
click at [294, 79] on div "C. Brewer" at bounding box center [290, 72] width 135 height 18
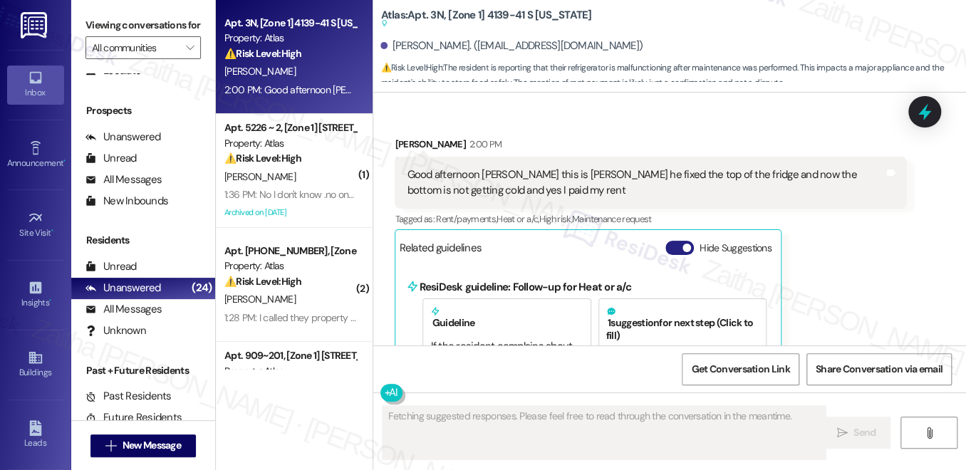
click at [666, 241] on button "Hide Suggestions" at bounding box center [680, 248] width 29 height 14
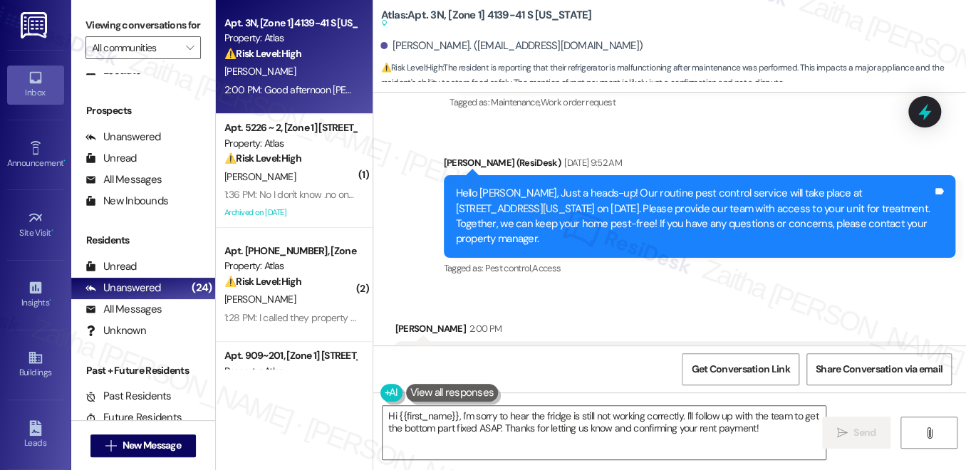
scroll to position [8168, 0]
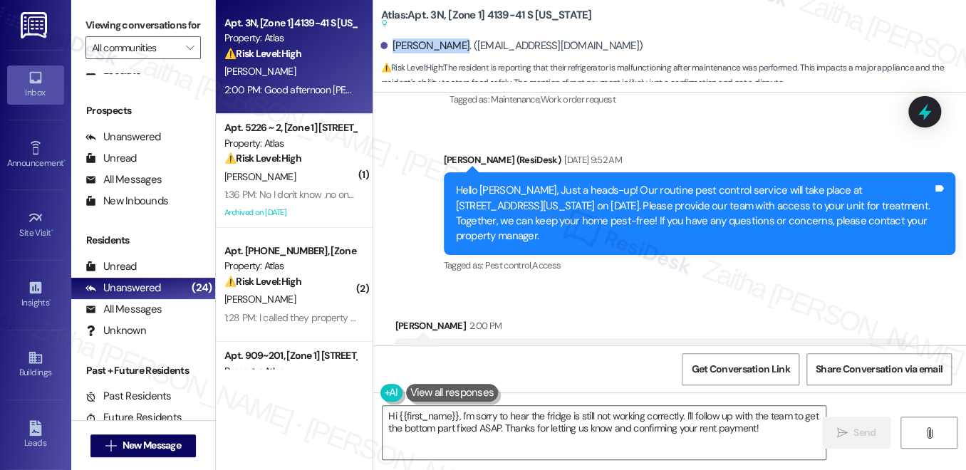
drag, startPoint x: 391, startPoint y: 45, endPoint x: 452, endPoint y: 34, distance: 62.2
click at [452, 34] on div "[PERSON_NAME]. ([EMAIL_ADDRESS][DOMAIN_NAME])" at bounding box center [674, 46] width 586 height 29
copy div "[PERSON_NAME]"
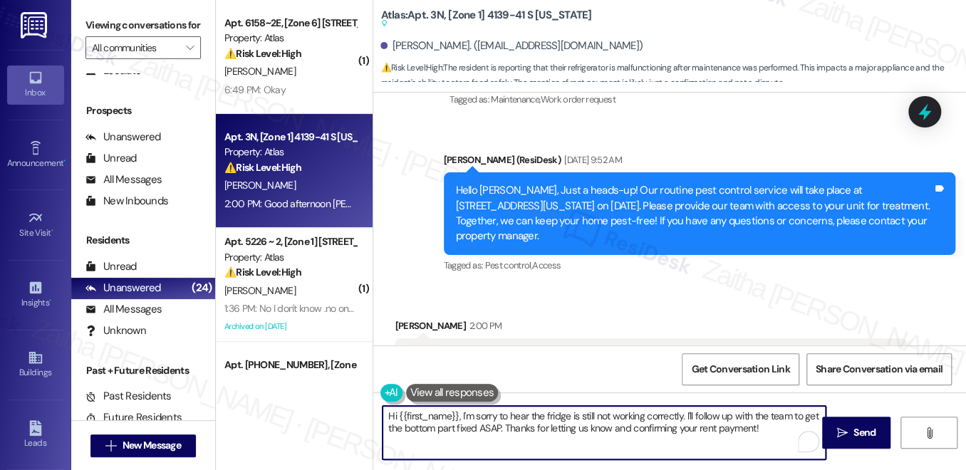
drag, startPoint x: 695, startPoint y: 413, endPoint x: 758, endPoint y: 429, distance: 65.3
click at [758, 429] on textarea "Hi {{first_name}}, I'm sorry to hear the fridge is still not working correctly.…" at bounding box center [604, 432] width 443 height 53
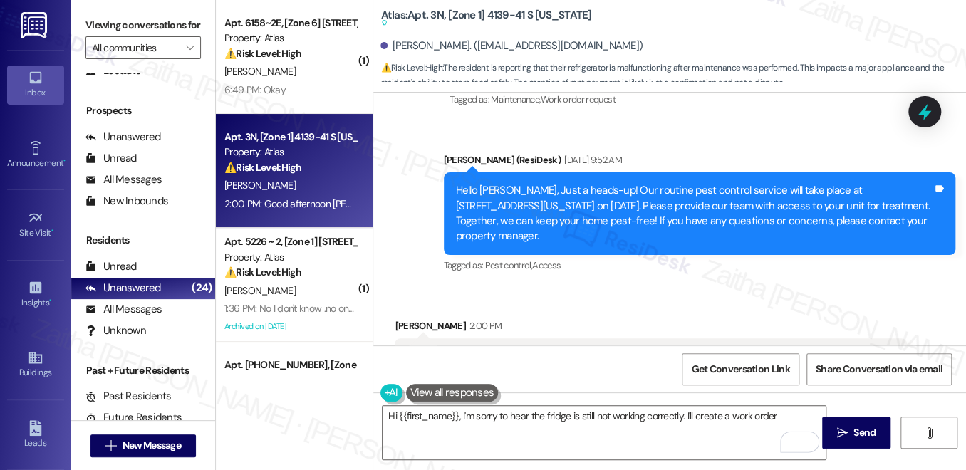
drag, startPoint x: 401, startPoint y: 238, endPoint x: 518, endPoint y: 264, distance: 119.8
click at [518, 338] on div "Good afternoon Sarah this is Celane he fixed the top of the fridge and now the …" at bounding box center [651, 364] width 512 height 52
copy div "Good afternoon [PERSON_NAME] this is [PERSON_NAME] he fixed the top of the frid…"
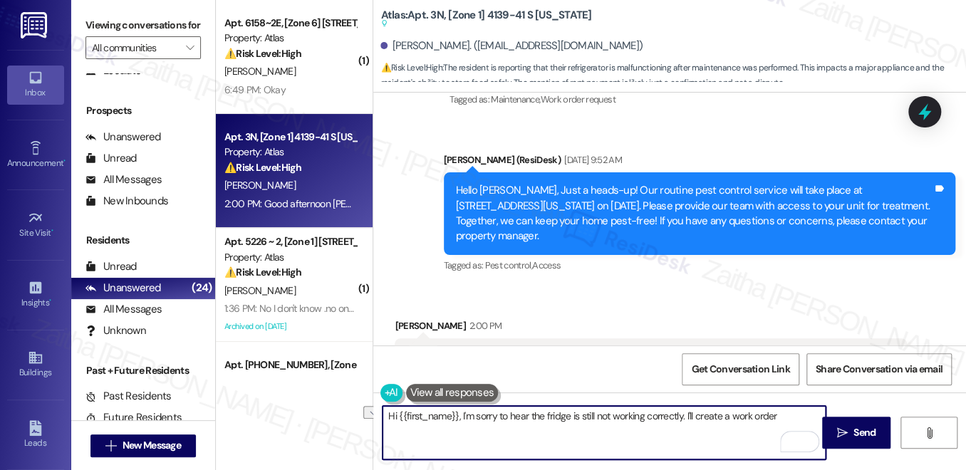
drag, startPoint x: 683, startPoint y: 413, endPoint x: 783, endPoint y: 416, distance: 99.8
click at [783, 416] on textarea "Hi {{first_name}}, I'm sorry to hear the fridge is still not working correctly.…" at bounding box center [604, 432] width 443 height 53
paste textarea "I’ll create a work order for the fridge so the team can take a look at the bott…"
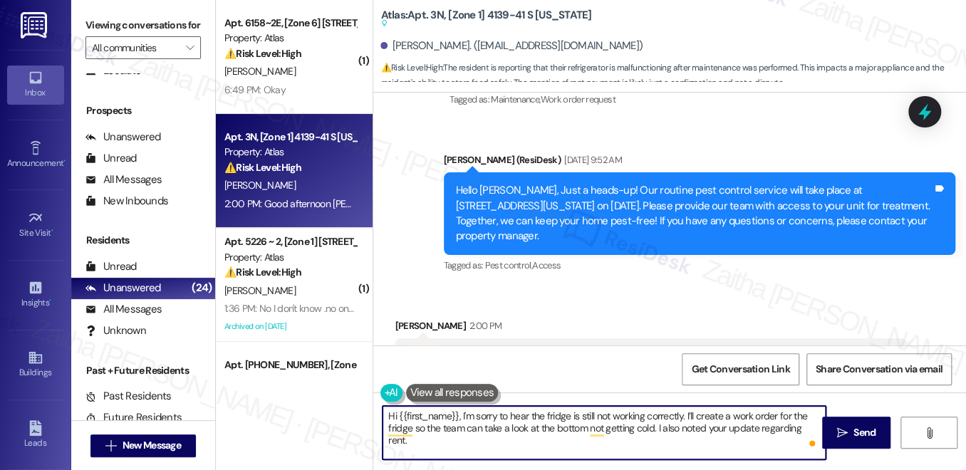
paste textarea "Do we have your permission to enter during your absence? Do you have pets that …"
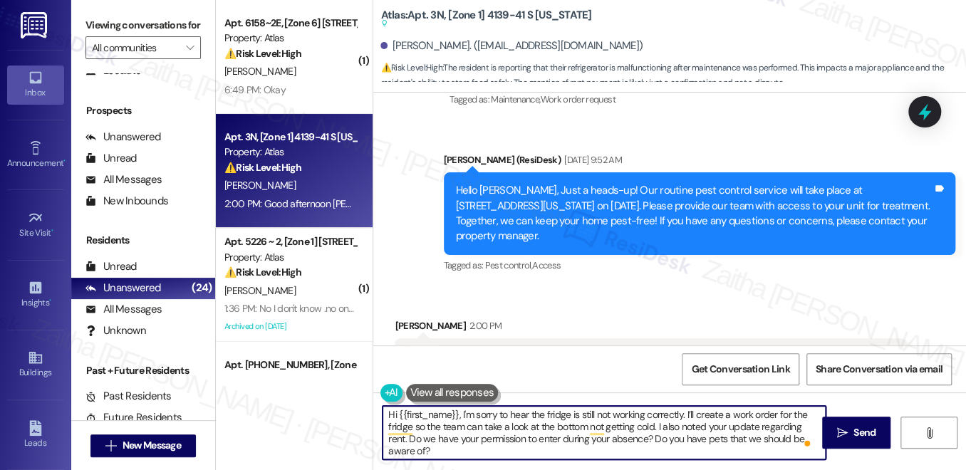
scroll to position [0, 0]
drag, startPoint x: 655, startPoint y: 428, endPoint x: 406, endPoint y: 443, distance: 249.1
click at [406, 443] on textarea "Hi {{first_name}}, I'm sorry to hear the fridge is still not working correctly.…" at bounding box center [604, 432] width 443 height 53
click at [695, 440] on textarea "Hi {{first_name}}, I'm sorry to hear the fridge is still not working correctly.…" at bounding box center [604, 432] width 443 height 53
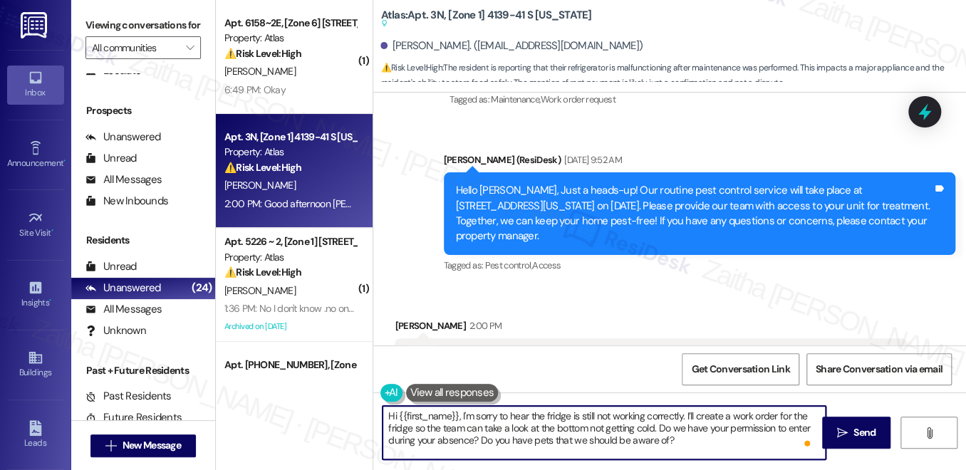
paste textarea "I also noted your update regarding rent."
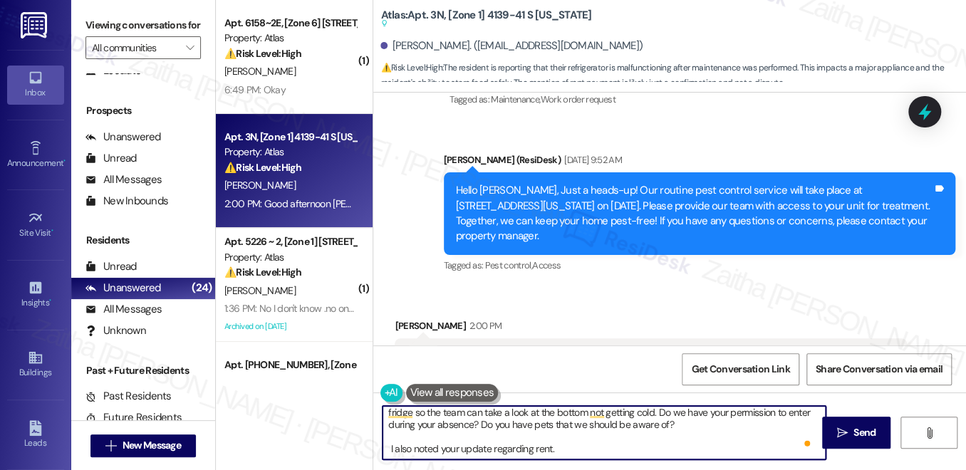
scroll to position [28, 0]
type textarea "Hi {{first_name}}, I'm sorry to hear the fridge is still not working correctly.…"
